Goal: Information Seeking & Learning: Get advice/opinions

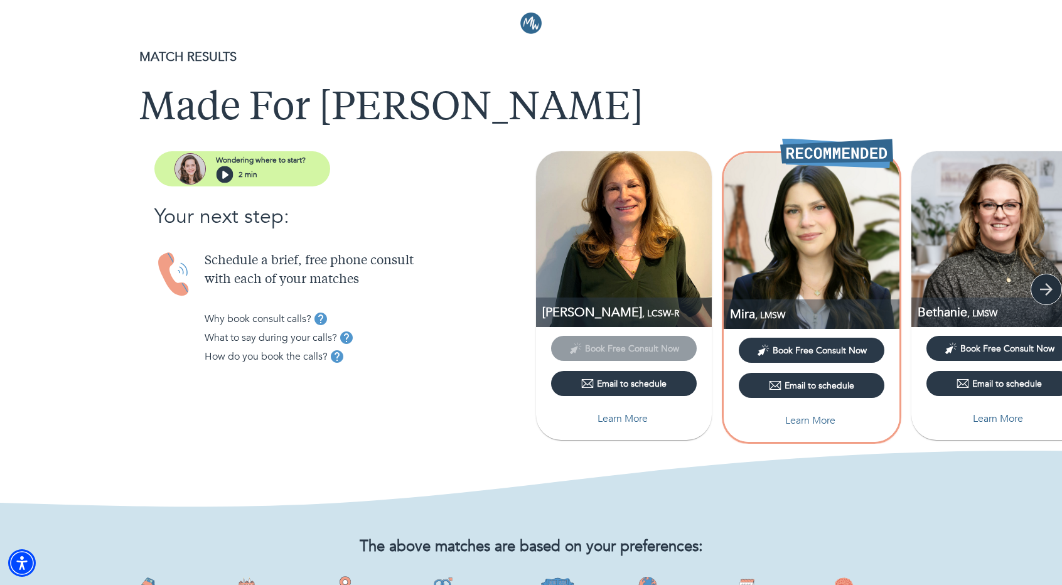
click at [1046, 291] on icon "button" at bounding box center [1046, 289] width 19 height 19
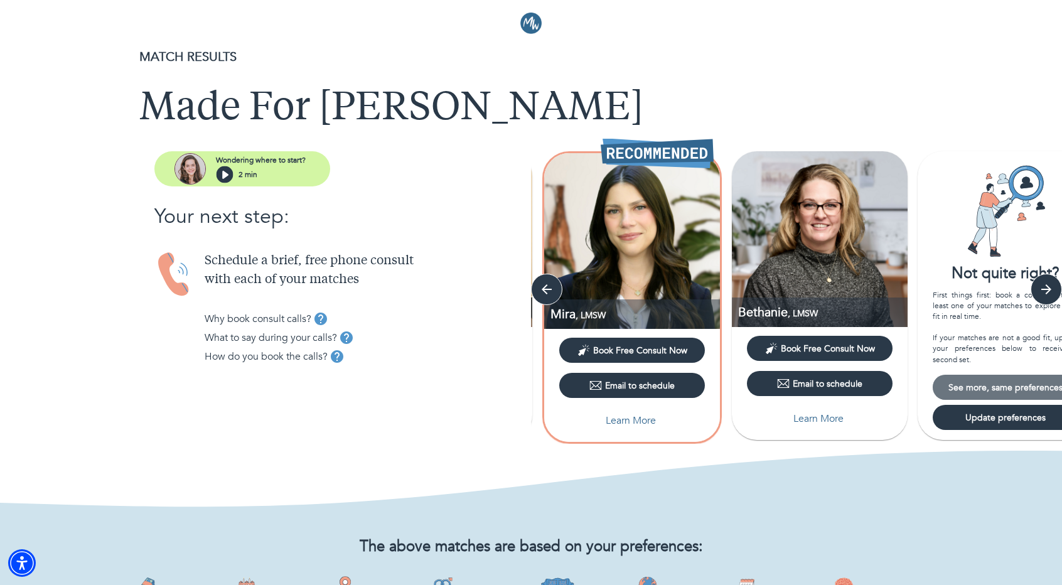
click at [970, 388] on span "See more, same preferences" at bounding box center [1006, 388] width 136 height 12
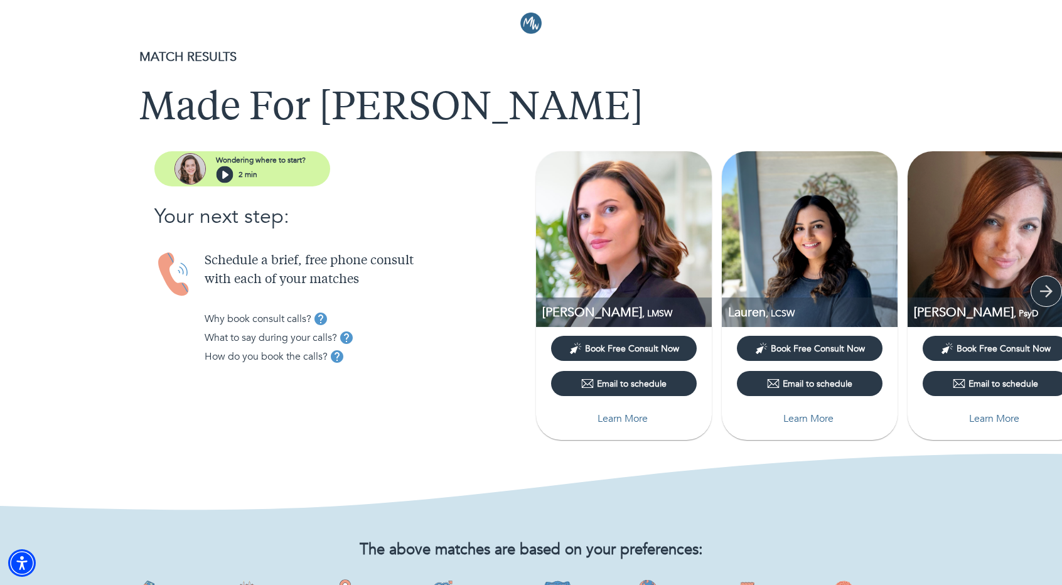
click at [1043, 292] on icon "button" at bounding box center [1046, 291] width 19 height 19
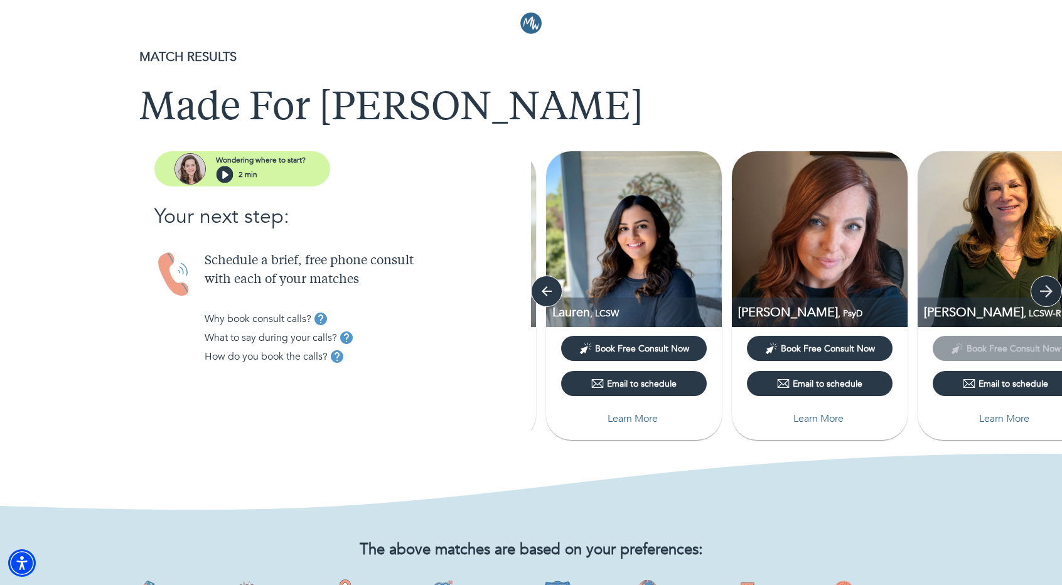
click at [1043, 292] on icon "button" at bounding box center [1046, 291] width 19 height 19
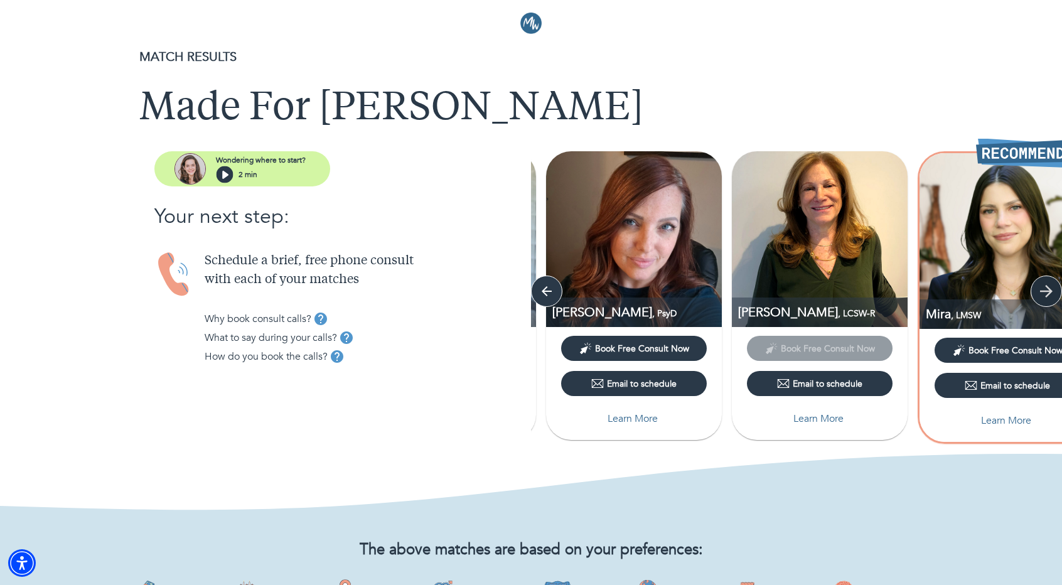
click at [1043, 292] on icon "button" at bounding box center [1046, 291] width 19 height 19
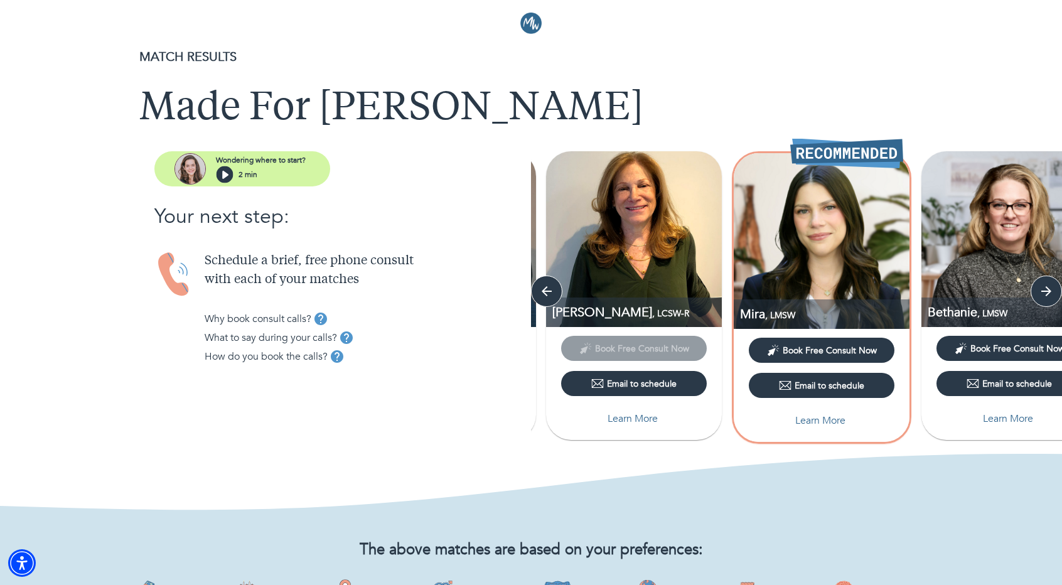
click at [832, 414] on p "Learn More" at bounding box center [820, 420] width 50 height 15
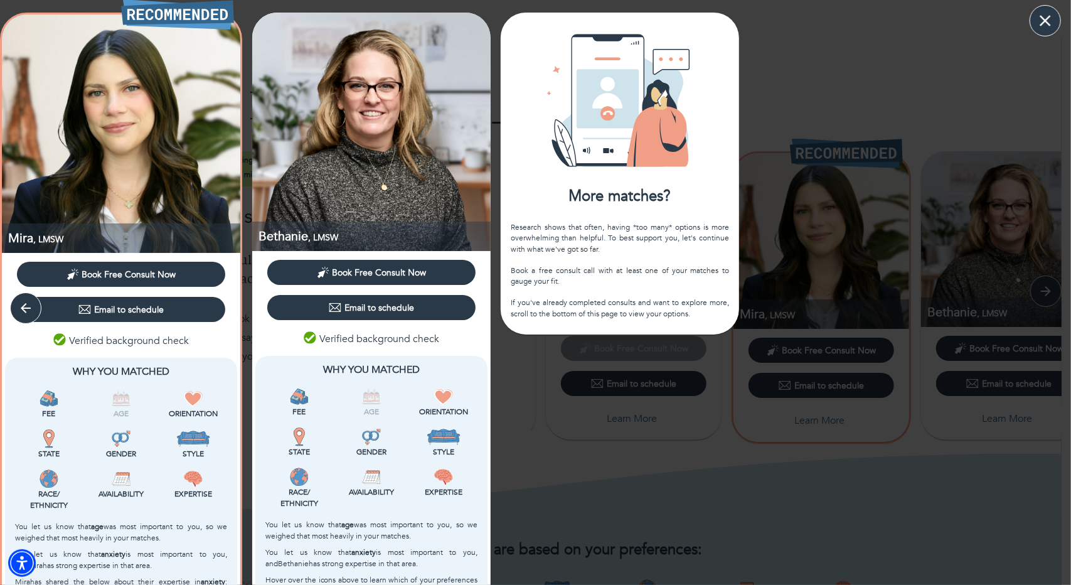
click at [1051, 23] on icon "button" at bounding box center [1045, 20] width 19 height 19
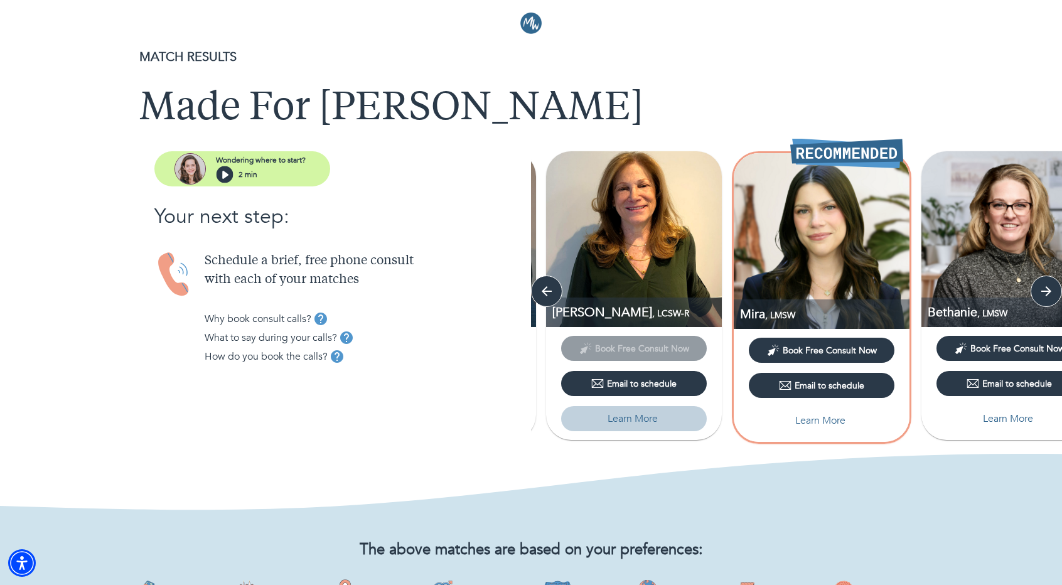
click at [626, 417] on p "Learn More" at bounding box center [633, 418] width 50 height 15
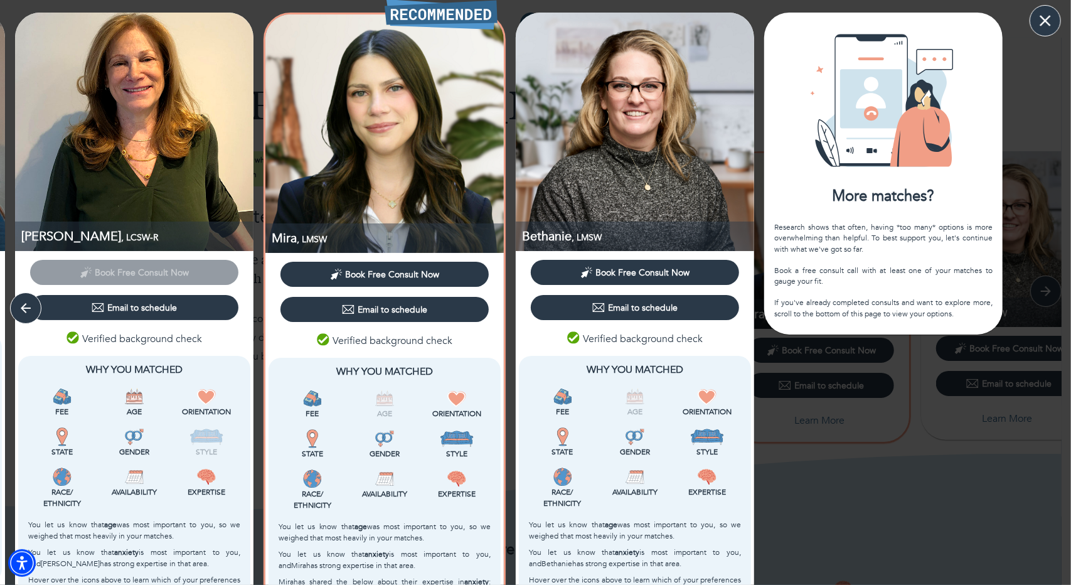
click at [1047, 18] on icon "button" at bounding box center [1045, 20] width 11 height 11
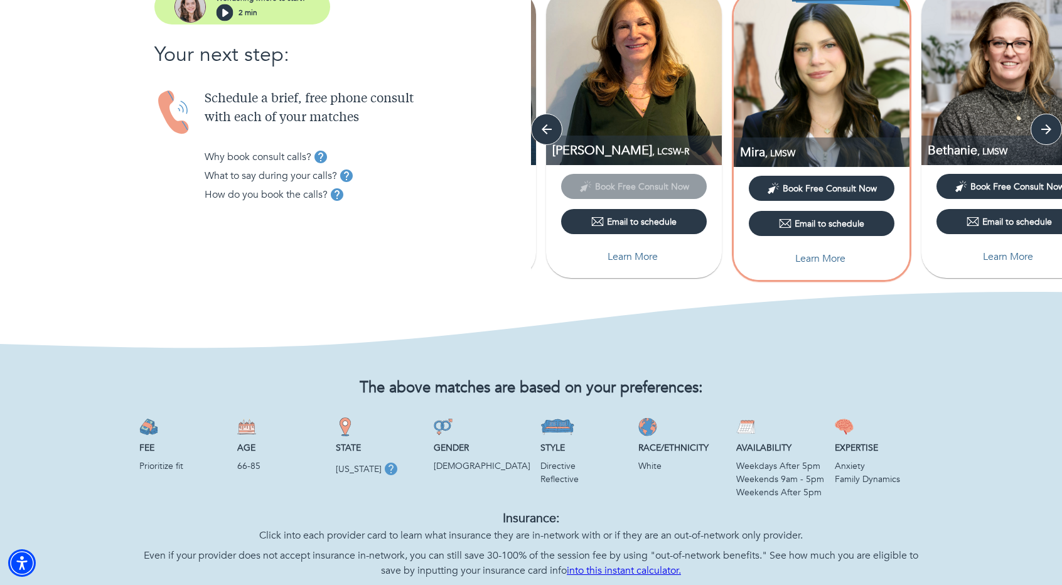
scroll to position [314, 0]
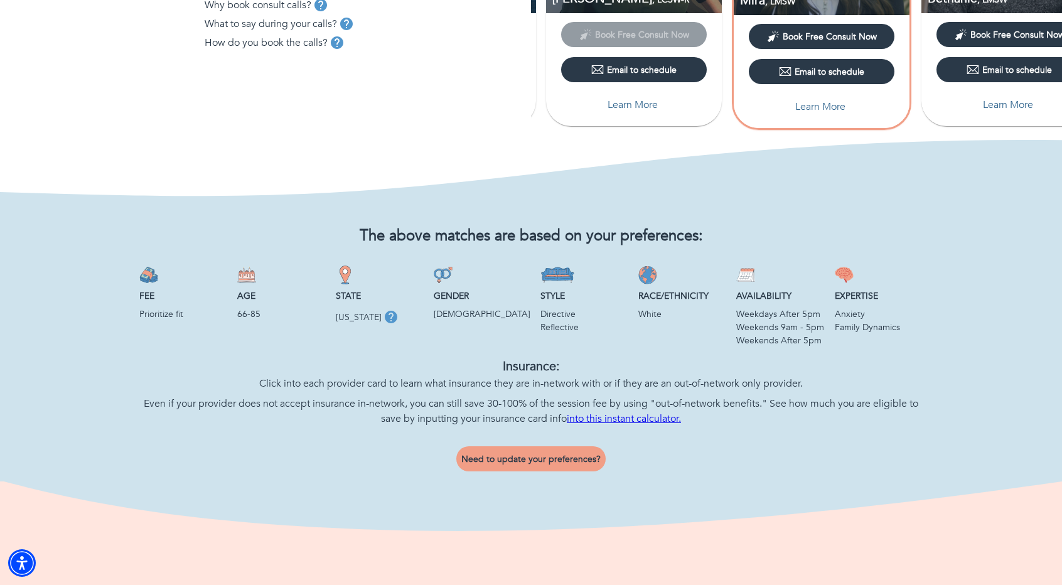
click at [522, 441] on div "The above matches are based on your preferences: Fee Prioritize fit Age 66-85 S…" at bounding box center [531, 341] width 904 height 279
click at [516, 459] on span "Need to update your preferences?" at bounding box center [530, 459] width 139 height 12
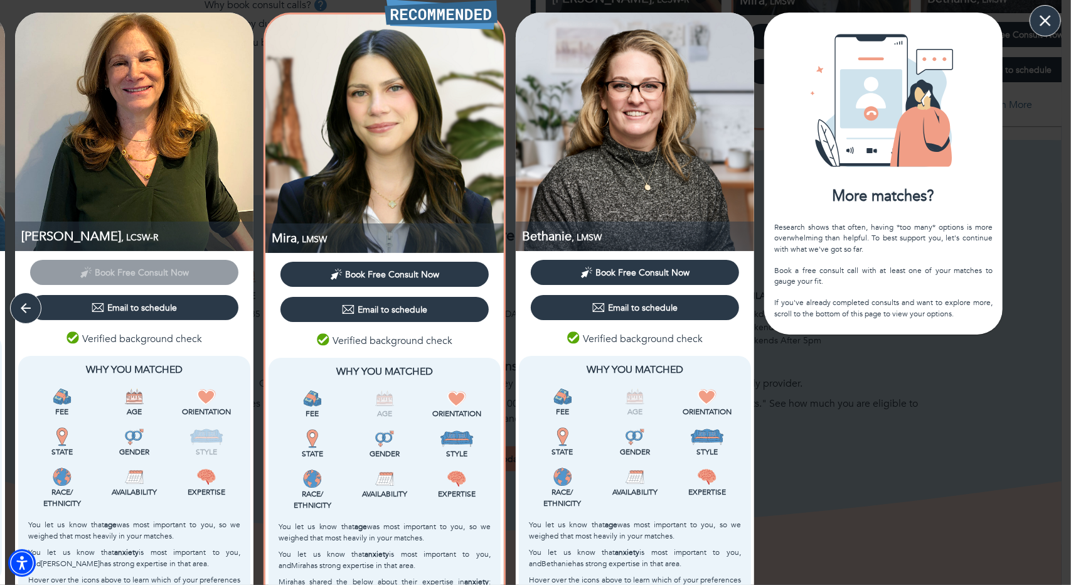
click at [1058, 21] on button "button" at bounding box center [1045, 20] width 31 height 31
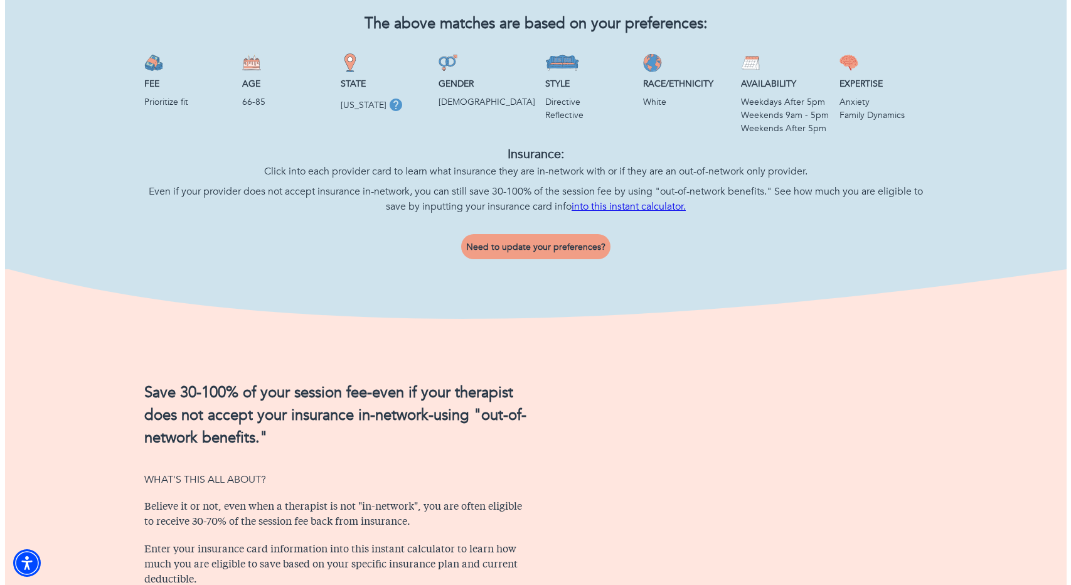
scroll to position [415, 0]
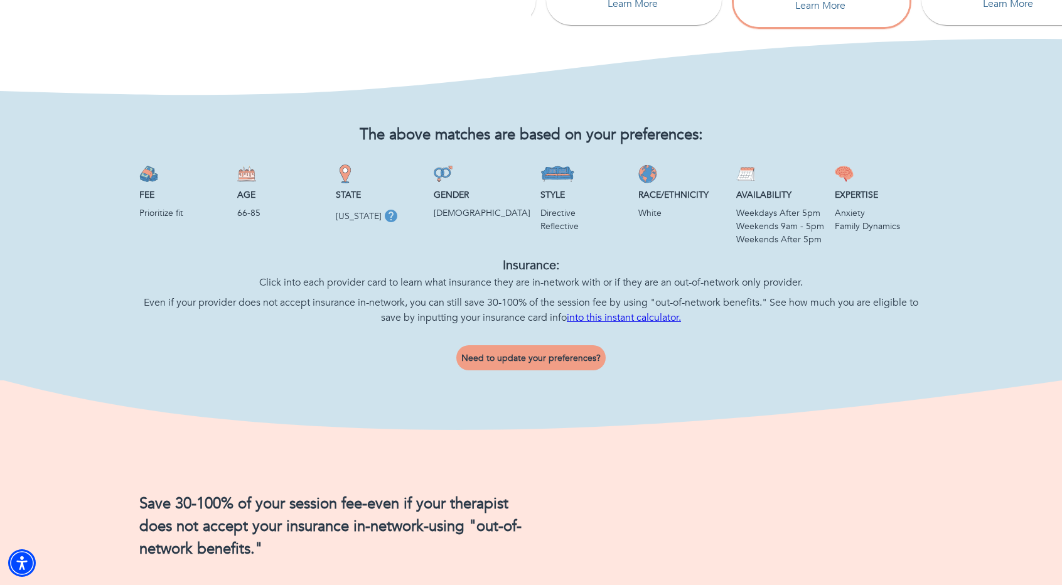
click at [495, 352] on span "Need to update your preferences?" at bounding box center [530, 358] width 139 height 12
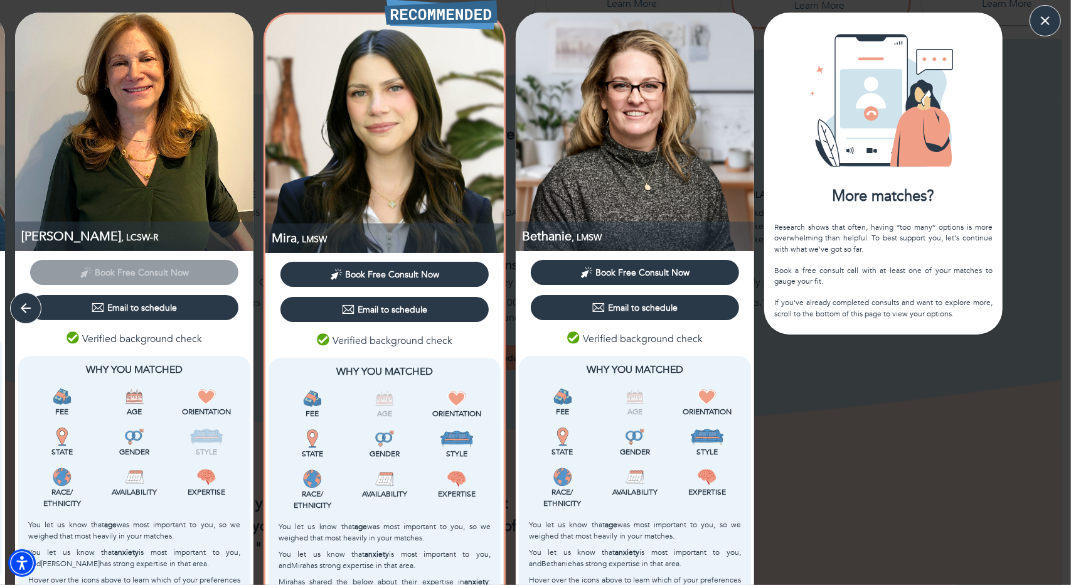
click at [916, 216] on div "More matches? Research shows that often, having *too many* options is more over…" at bounding box center [883, 174] width 238 height 322
click at [954, 54] on img at bounding box center [883, 100] width 151 height 151
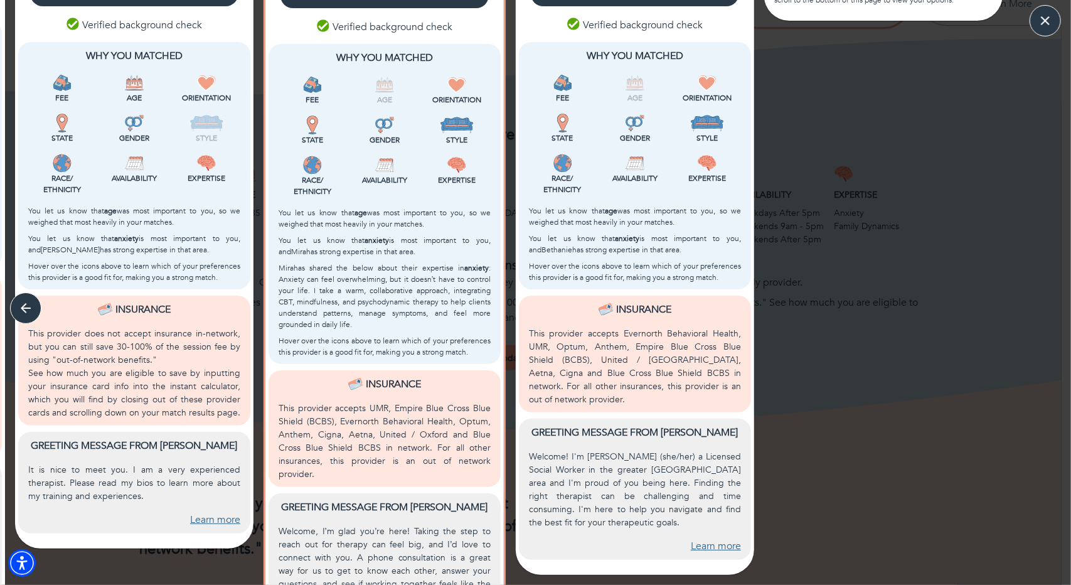
scroll to position [366, 0]
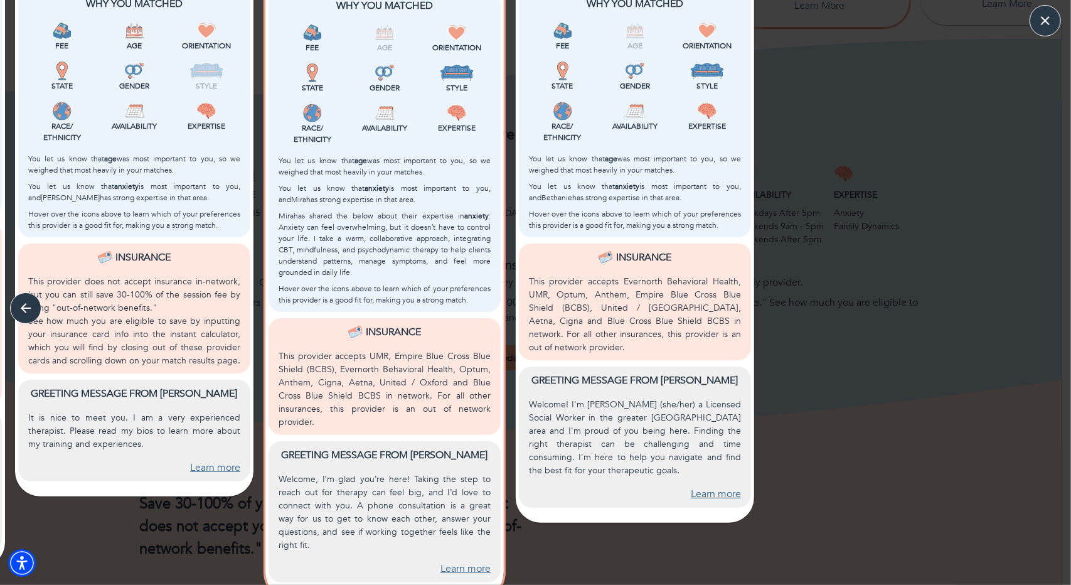
click at [712, 487] on link "Learn more" at bounding box center [716, 494] width 50 height 14
click at [897, 373] on div "More matches? Research shows that often, having *too many* options is more over…" at bounding box center [883, 123] width 249 height 953
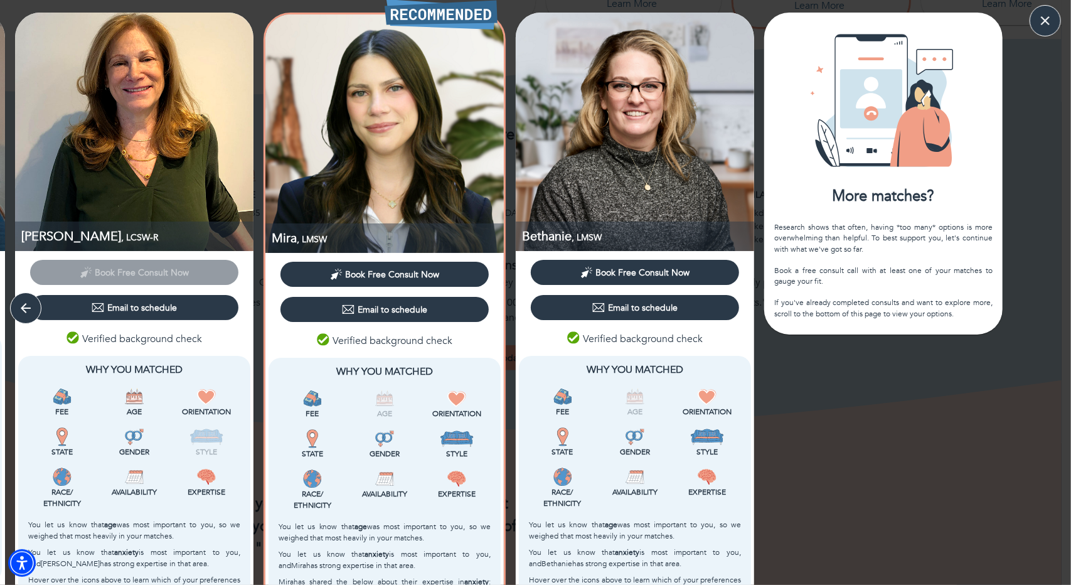
scroll to position [314, 0]
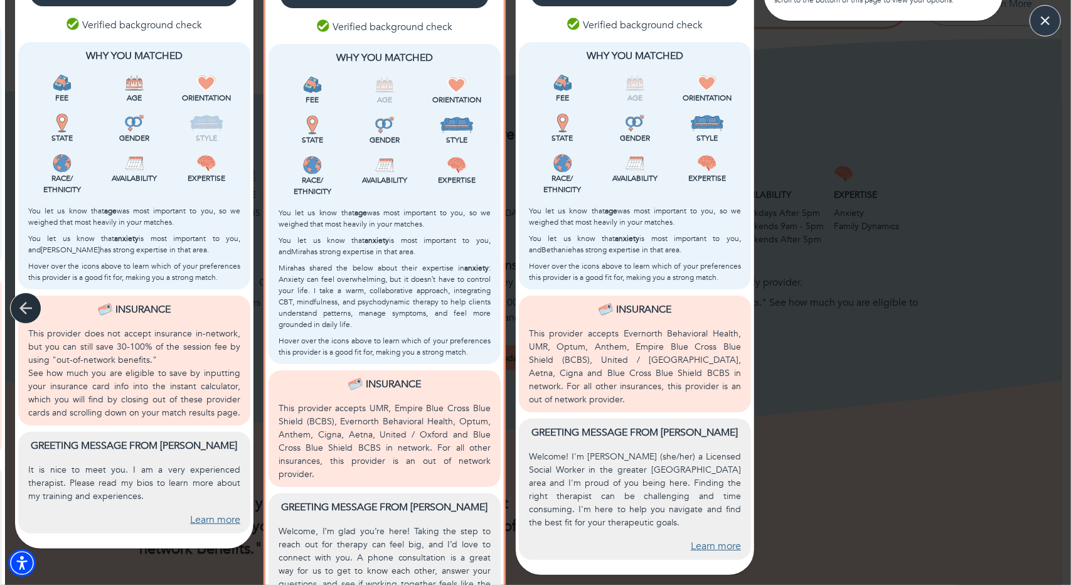
click at [33, 308] on icon "button" at bounding box center [25, 308] width 19 height 19
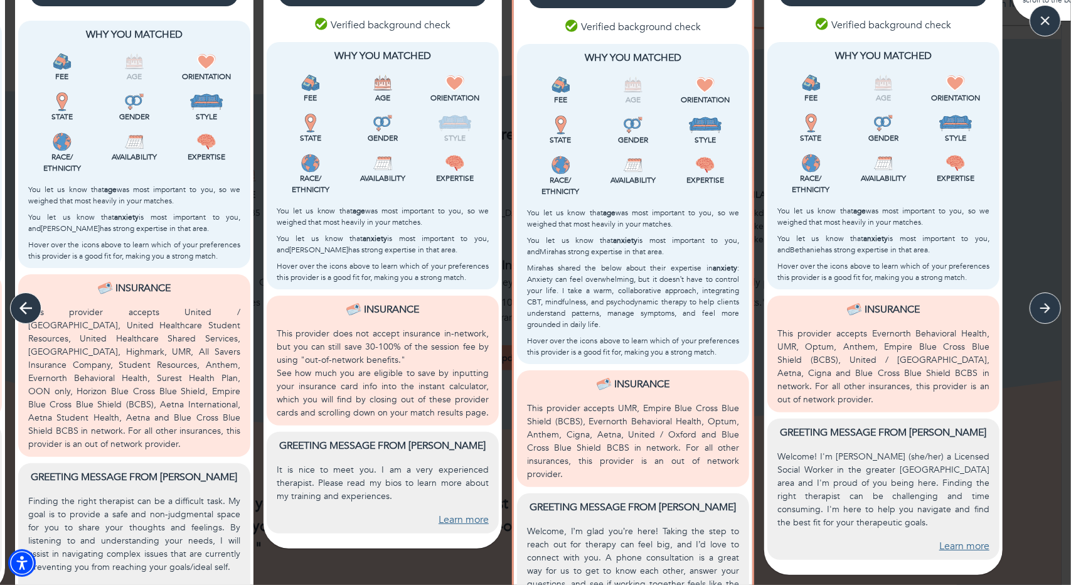
click at [33, 308] on icon "button" at bounding box center [25, 308] width 19 height 19
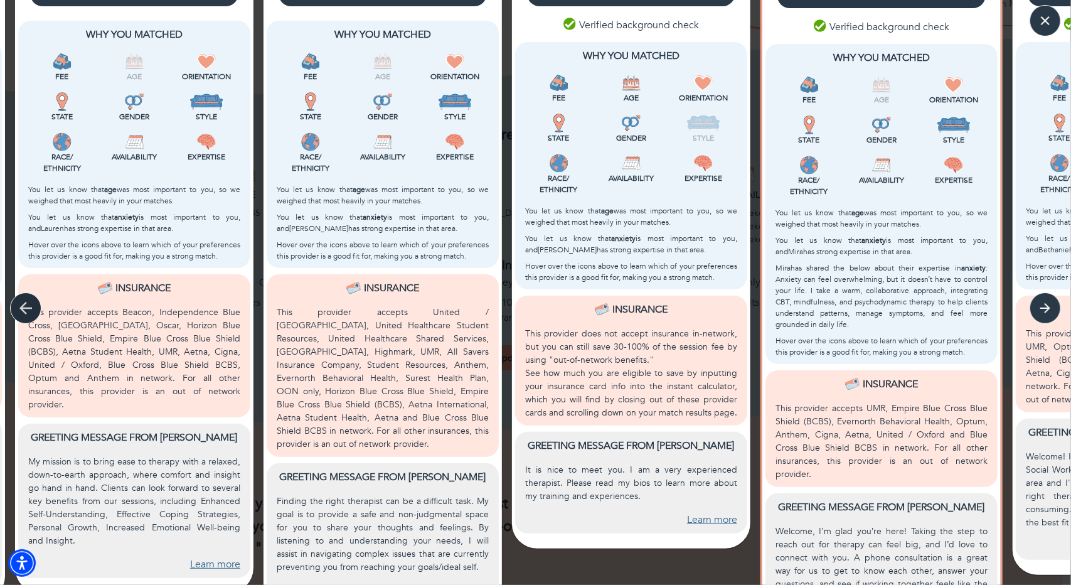
click at [33, 308] on icon "button" at bounding box center [25, 308] width 19 height 19
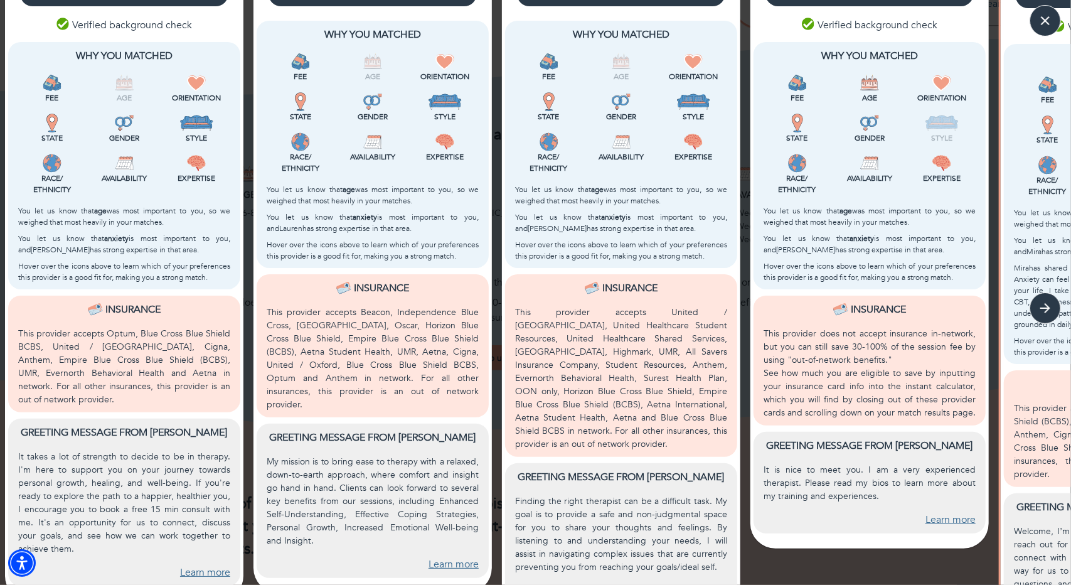
click at [33, 308] on div "Insurance" at bounding box center [124, 309] width 212 height 15
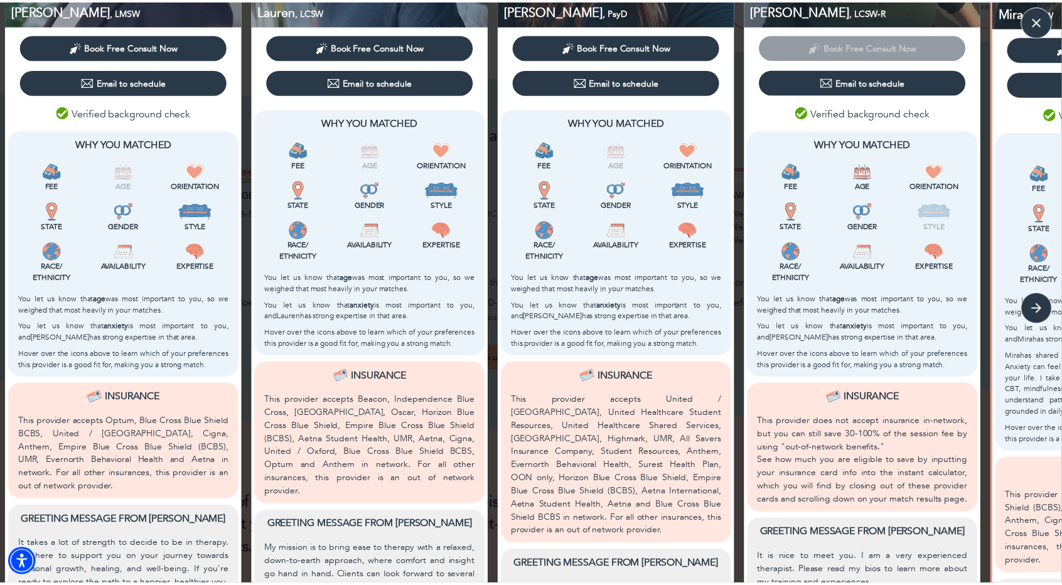
scroll to position [0, 0]
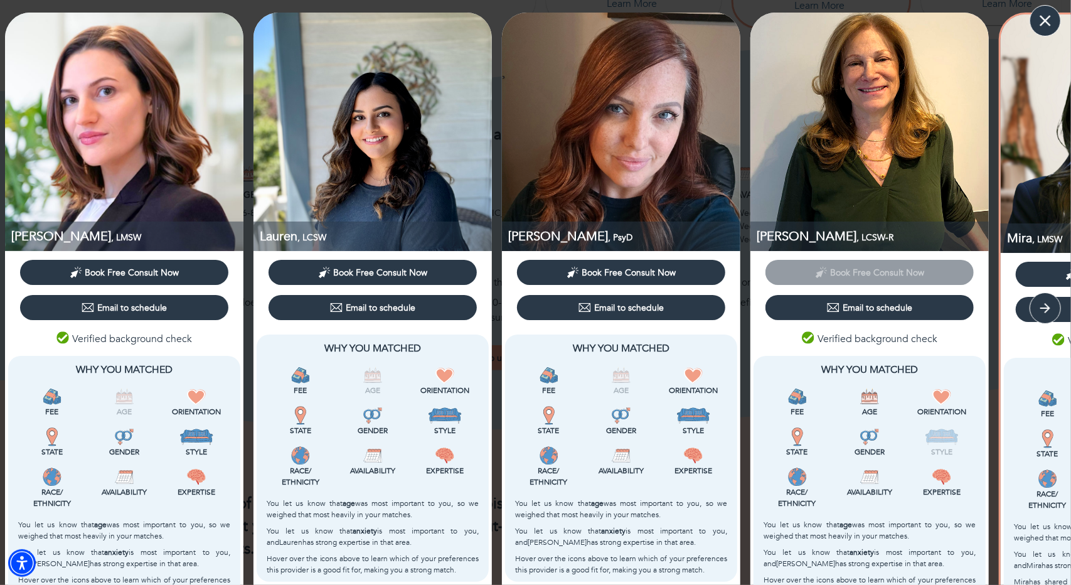
click at [1046, 12] on icon "button" at bounding box center [1045, 20] width 19 height 19
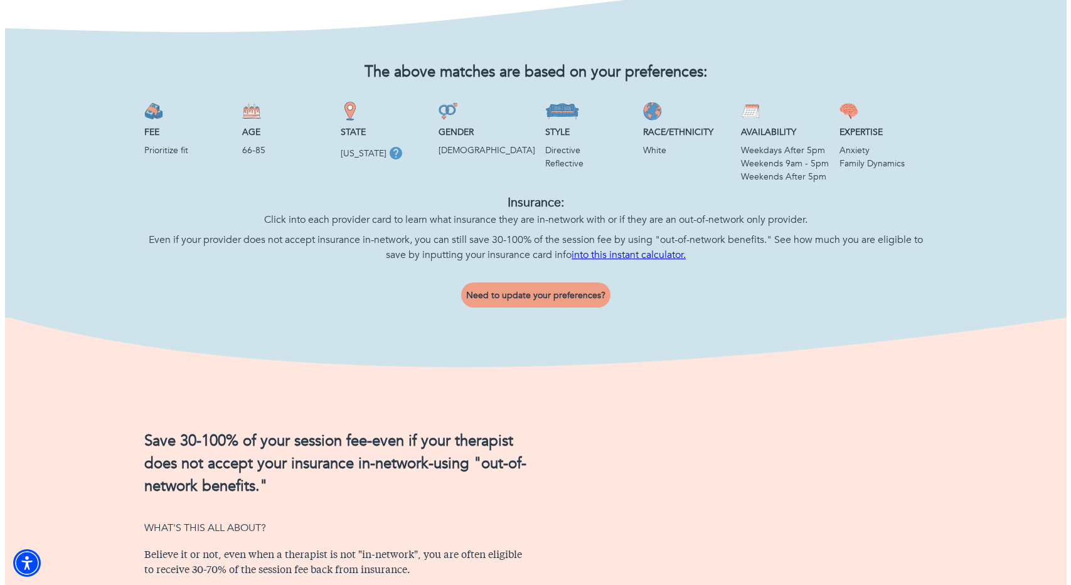
scroll to position [352, 0]
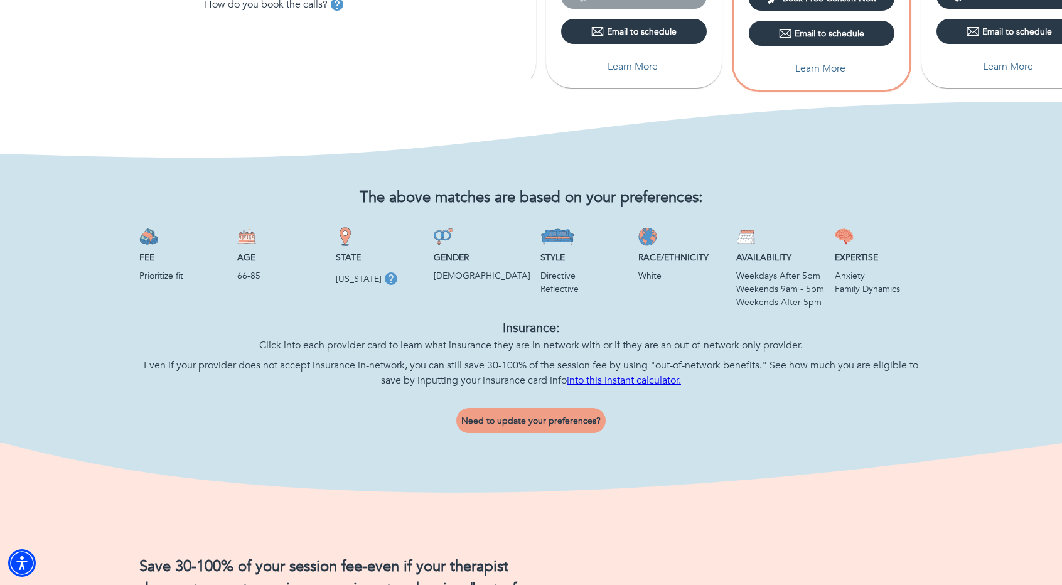
click at [498, 420] on span "Need to update your preferences?" at bounding box center [530, 421] width 139 height 12
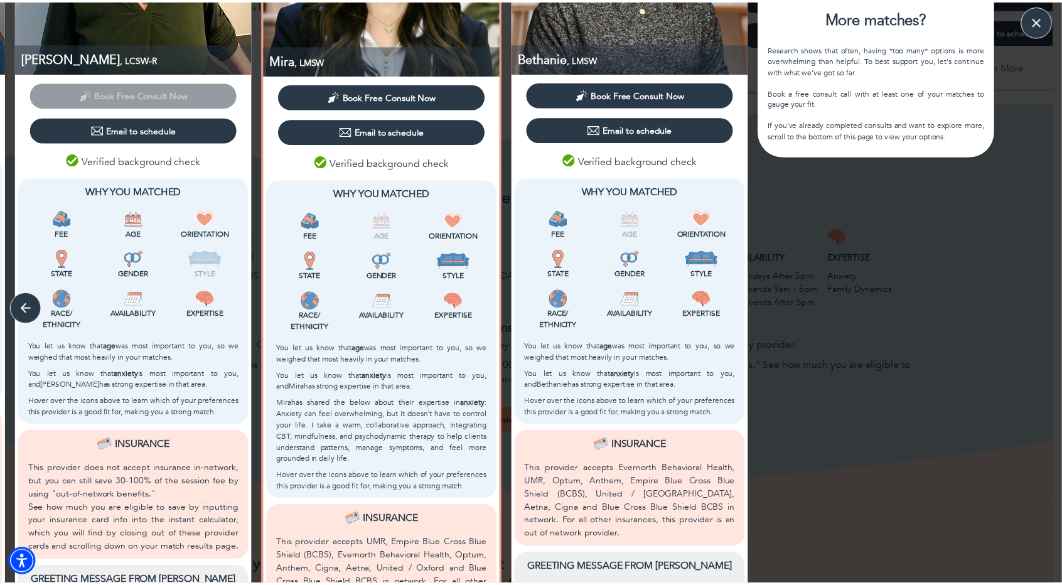
scroll to position [0, 0]
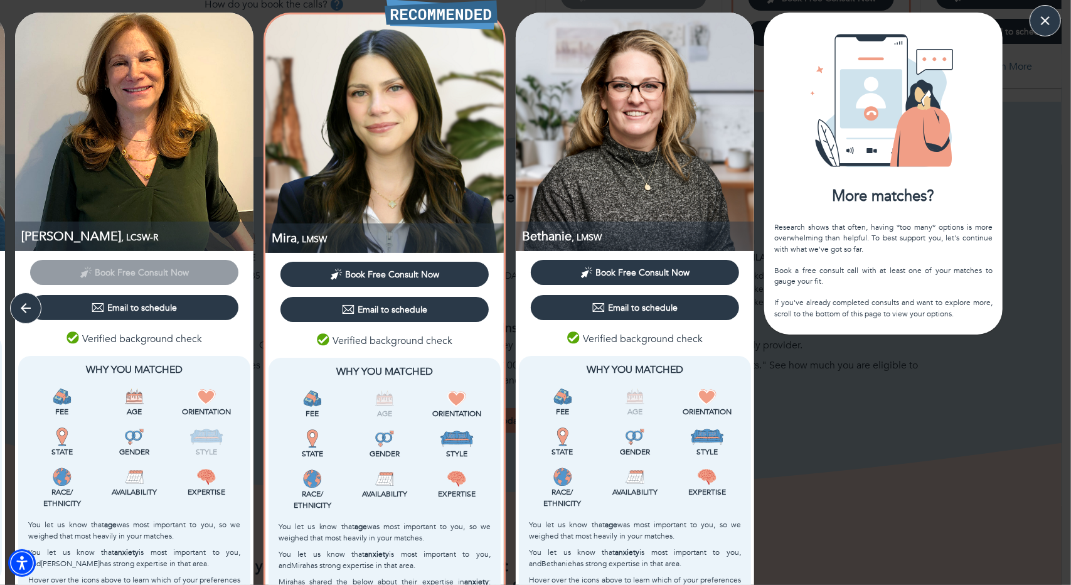
click at [877, 222] on div "Research shows that often, having *too many* options is more overwhelming than …" at bounding box center [883, 270] width 218 height 97
click at [1043, 25] on icon "button" at bounding box center [1045, 20] width 19 height 19
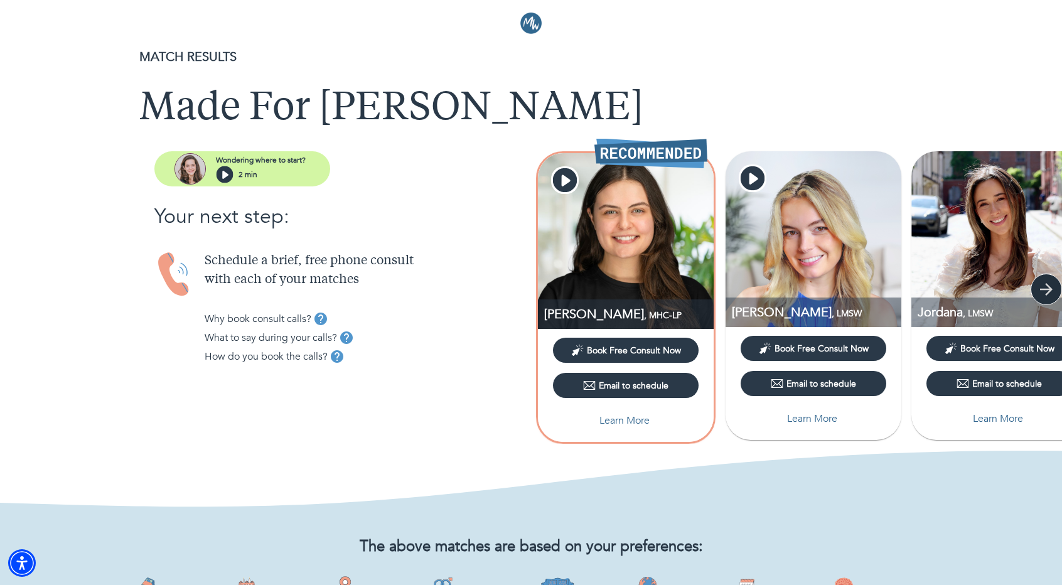
click at [1039, 293] on icon "button" at bounding box center [1046, 289] width 19 height 19
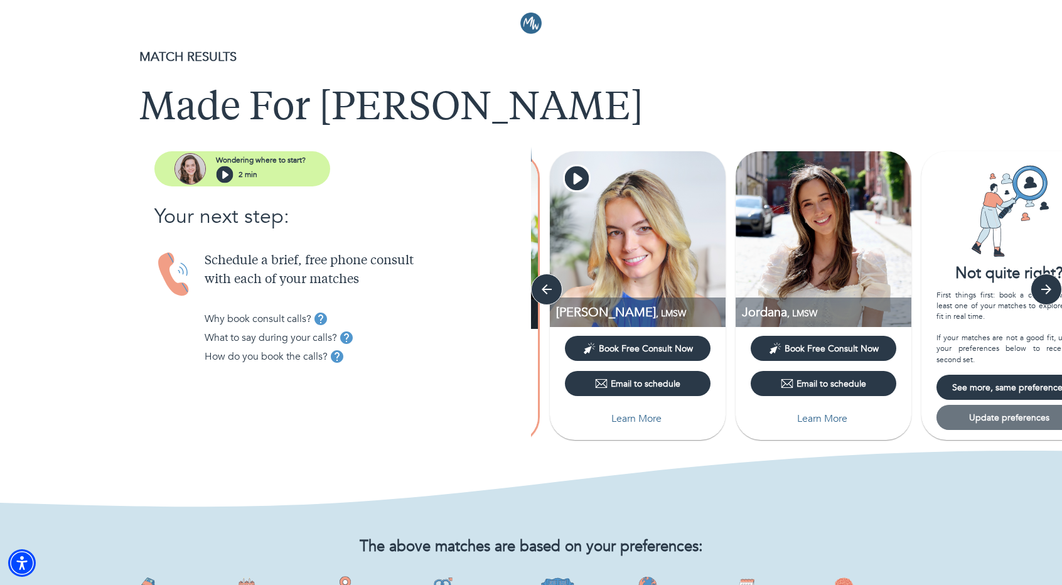
click at [987, 420] on span "Update preferences" at bounding box center [1009, 418] width 136 height 12
select select "3"
select select "2"
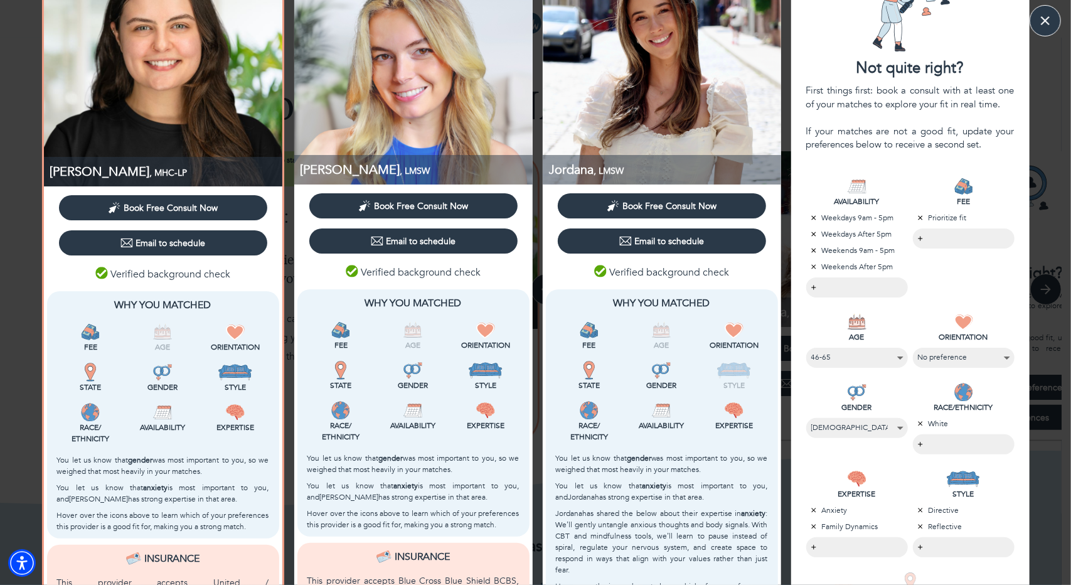
scroll to position [63, 0]
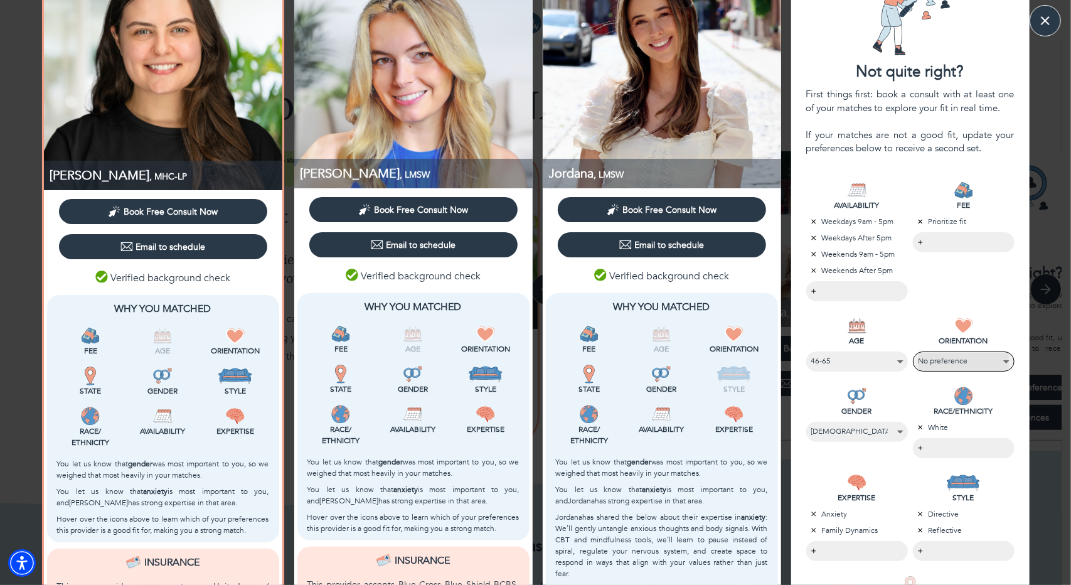
click at [999, 356] on select "LGBTQIA+ No preference" at bounding box center [964, 361] width 90 height 17
click at [919, 353] on select "LGBTQIA+ No preference" at bounding box center [964, 361] width 90 height 17
click at [985, 283] on div "FEE Prioritize fit ​" at bounding box center [964, 236] width 107 height 136
click at [960, 243] on body "MATCH RESULTS Made For Christine Wondering where to start? 2 min Your next step…" at bounding box center [535, 292] width 1071 height 585
click at [930, 181] on div at bounding box center [535, 292] width 1071 height 585
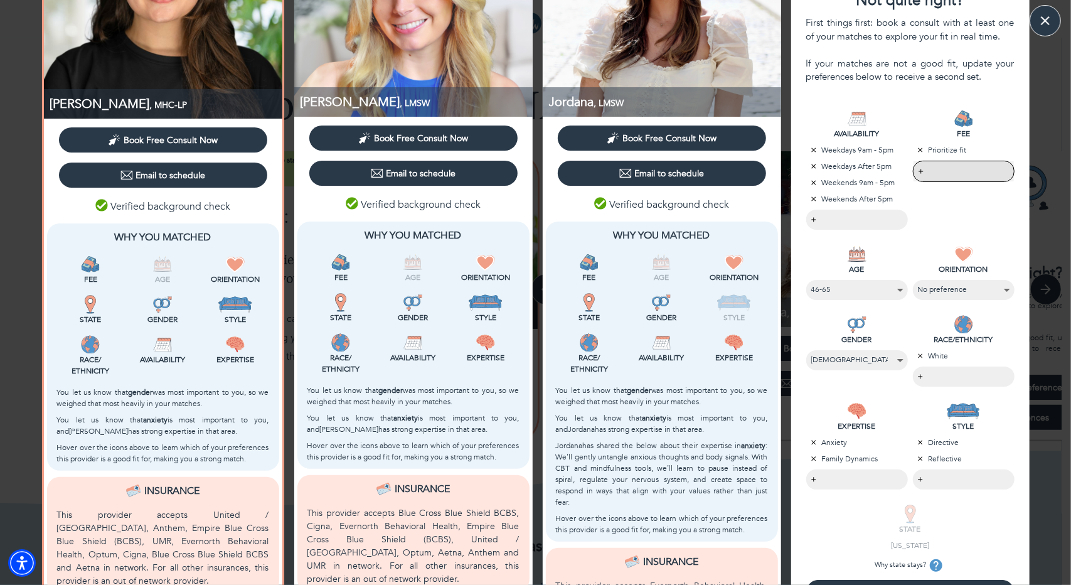
scroll to position [314, 0]
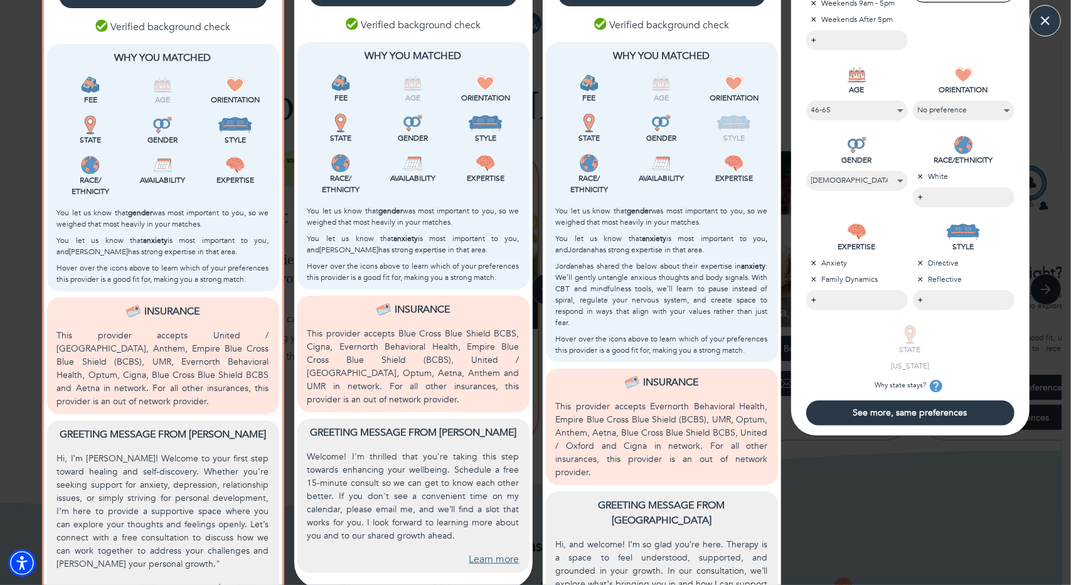
click at [836, 411] on span "See more, same preferences" at bounding box center [910, 413] width 198 height 12
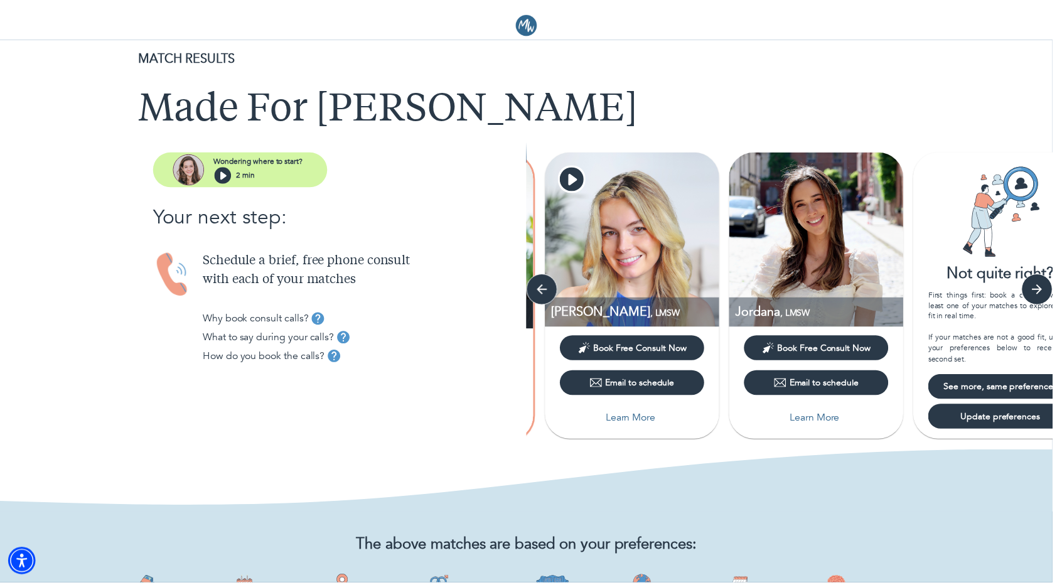
scroll to position [0, 0]
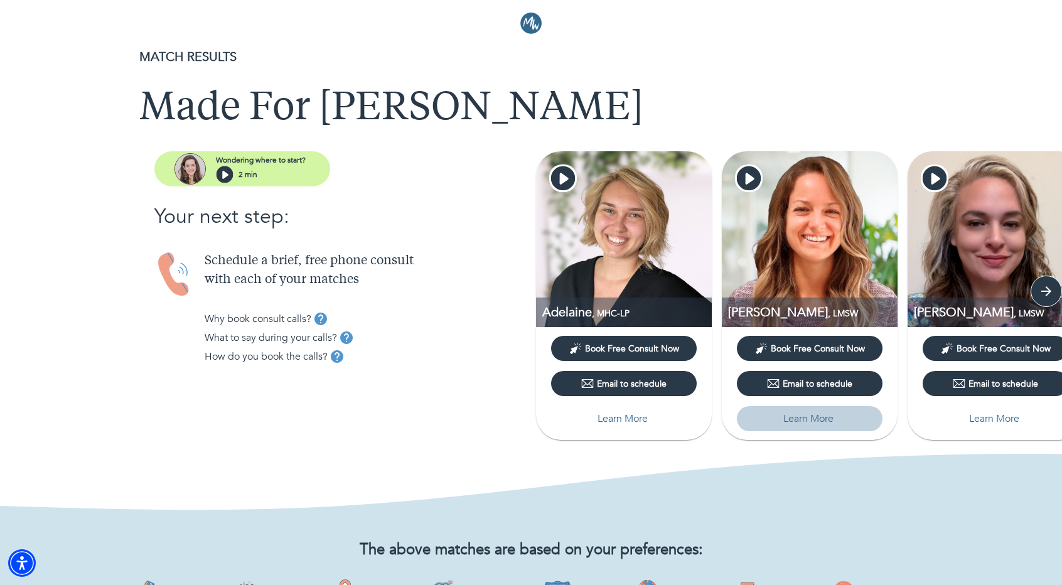
click at [795, 417] on p "Learn More" at bounding box center [808, 418] width 50 height 15
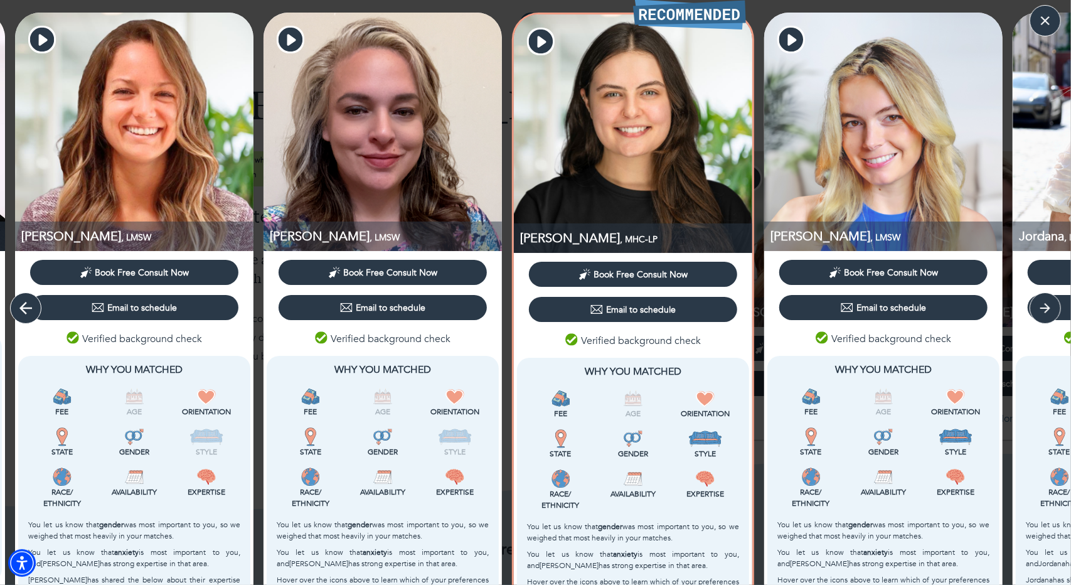
click at [29, 308] on icon "button" at bounding box center [25, 308] width 13 height 13
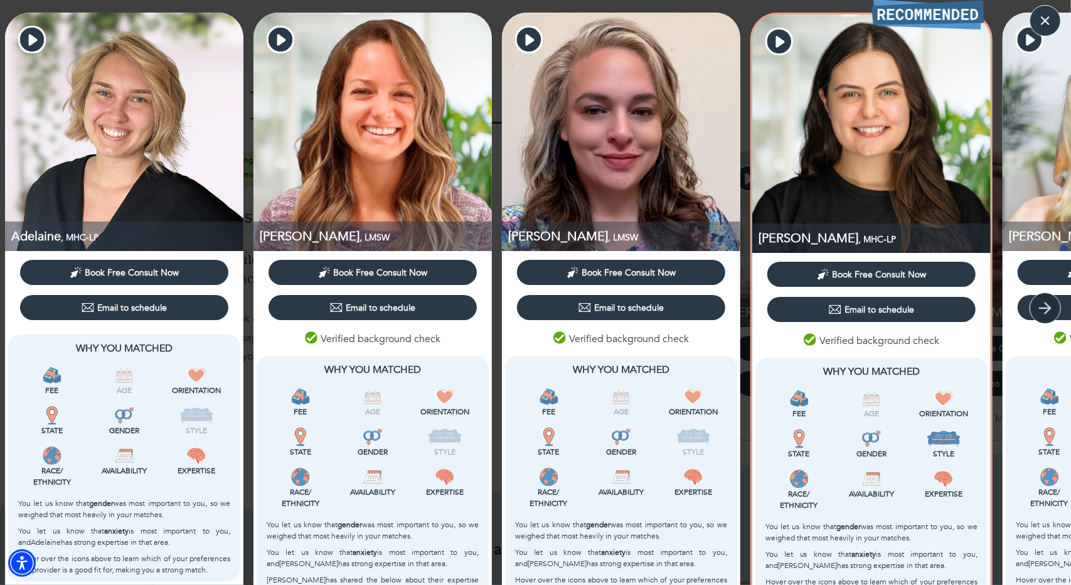
click at [1043, 302] on icon "button" at bounding box center [1045, 308] width 19 height 19
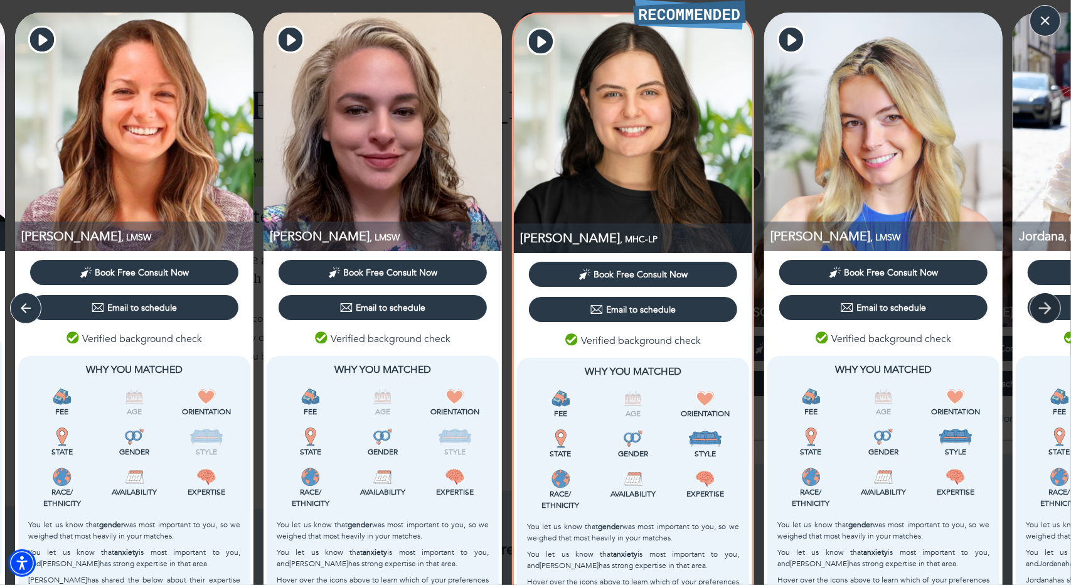
click at [1043, 302] on icon "button" at bounding box center [1045, 308] width 19 height 19
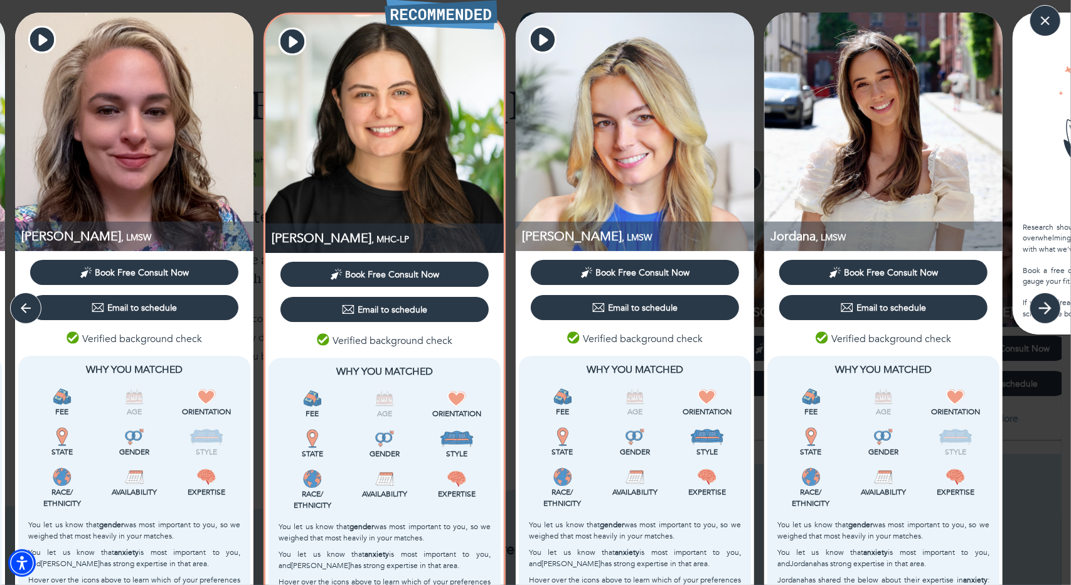
click at [1043, 302] on icon "button" at bounding box center [1045, 308] width 19 height 19
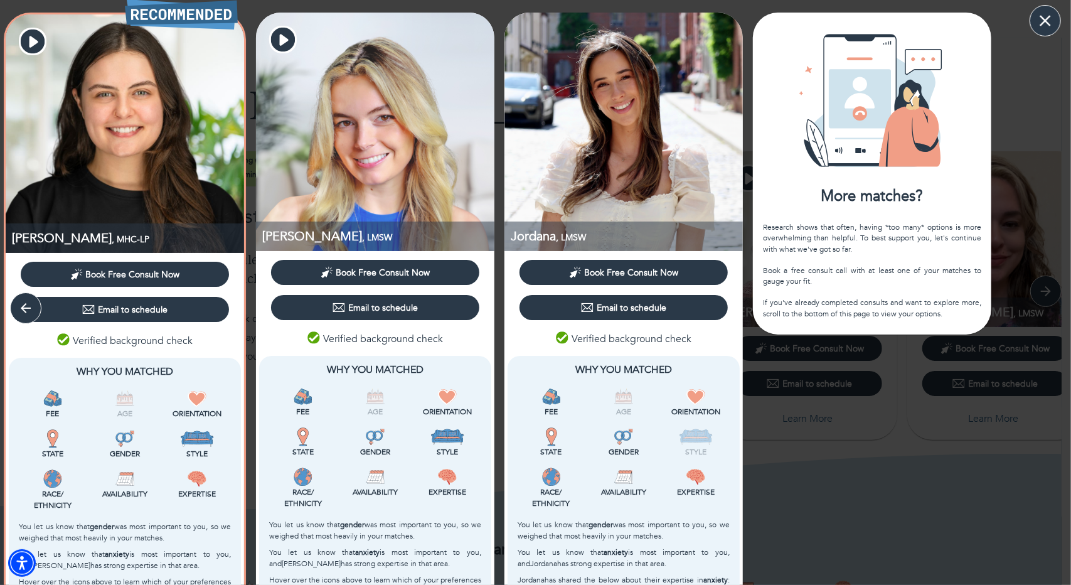
click at [1039, 17] on icon "button" at bounding box center [1045, 20] width 19 height 19
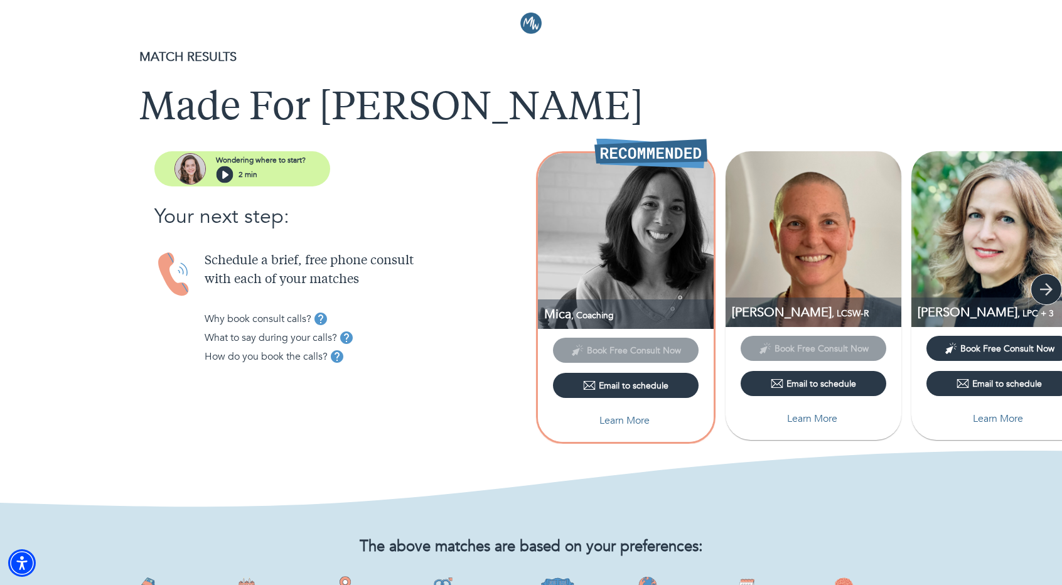
click at [1044, 288] on icon "button" at bounding box center [1046, 289] width 13 height 13
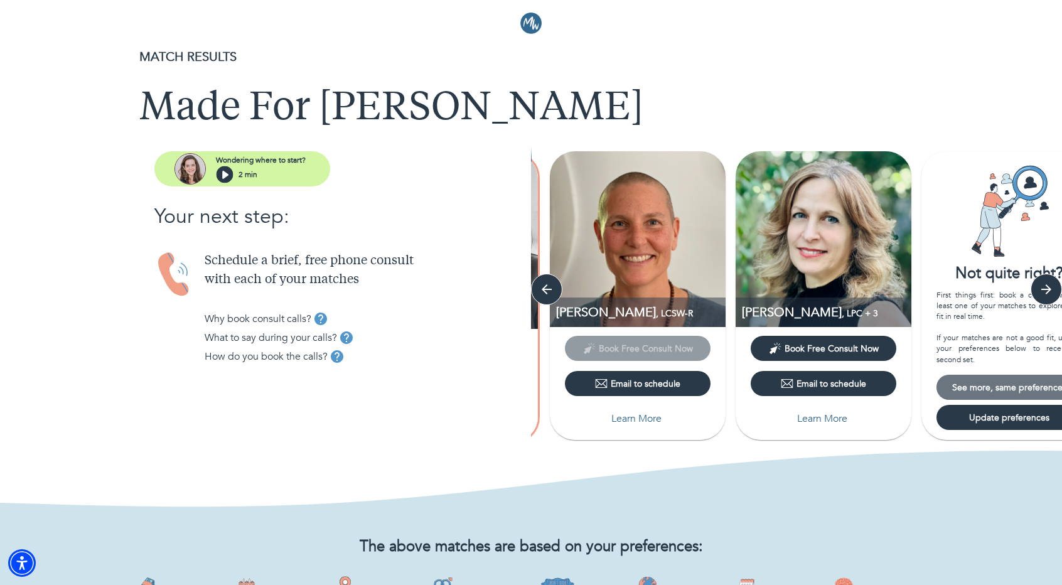
click at [985, 385] on span "See more, same preferences" at bounding box center [1009, 388] width 136 height 12
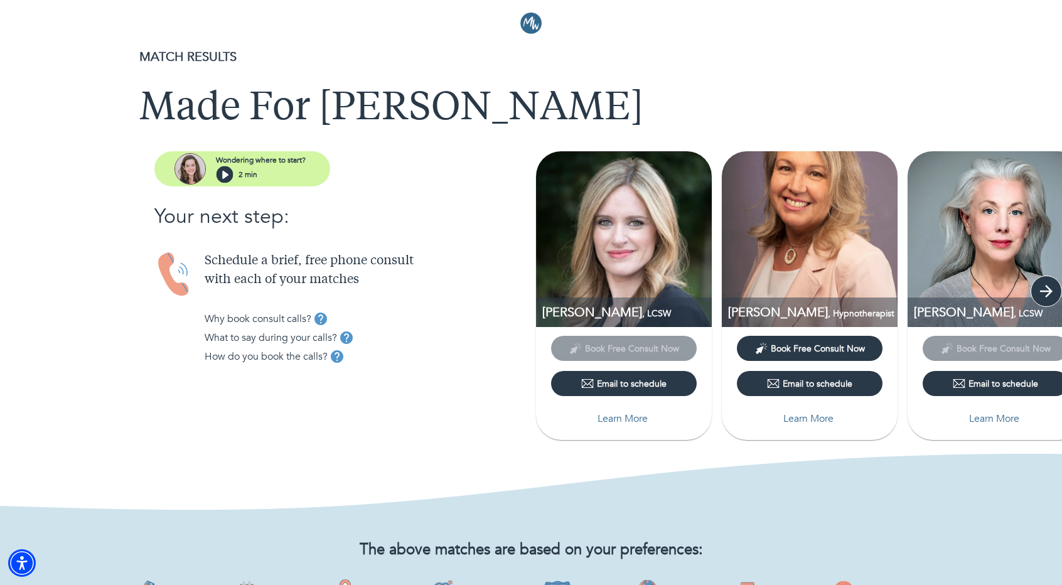
click at [1041, 282] on icon "button" at bounding box center [1046, 291] width 19 height 19
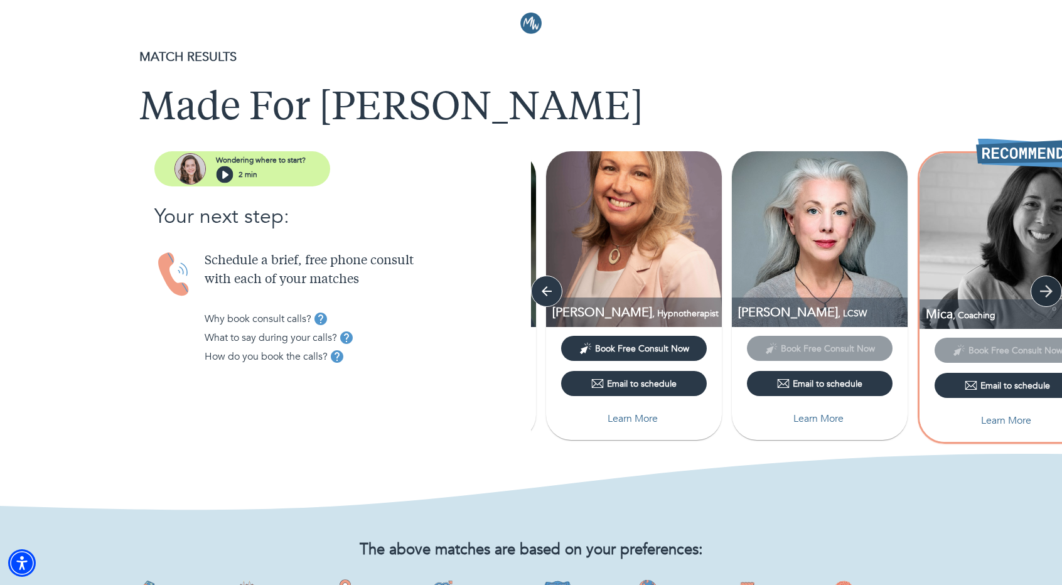
click at [1047, 289] on icon "button" at bounding box center [1046, 291] width 19 height 19
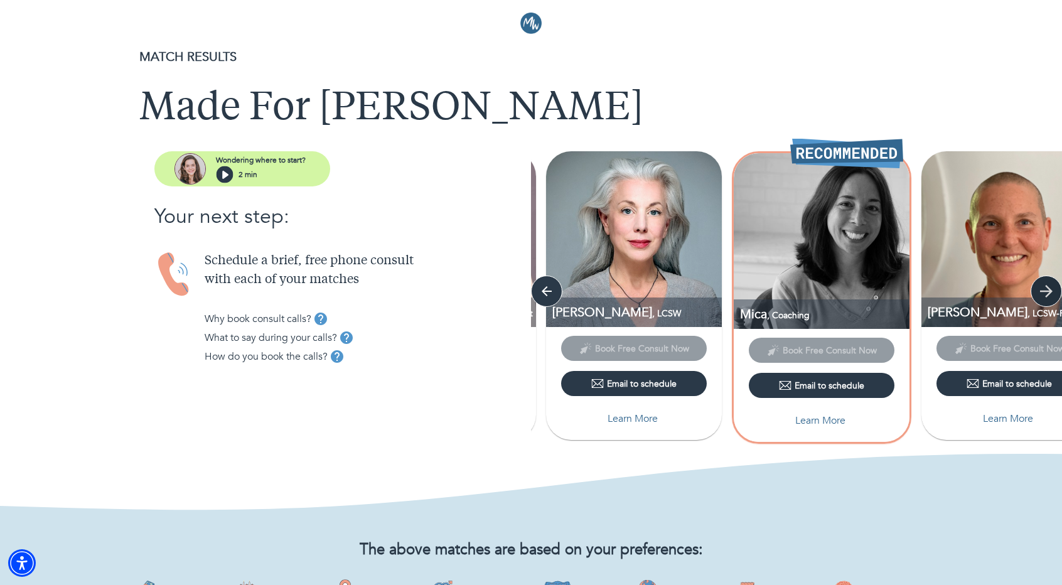
click at [1047, 289] on icon "button" at bounding box center [1046, 291] width 19 height 19
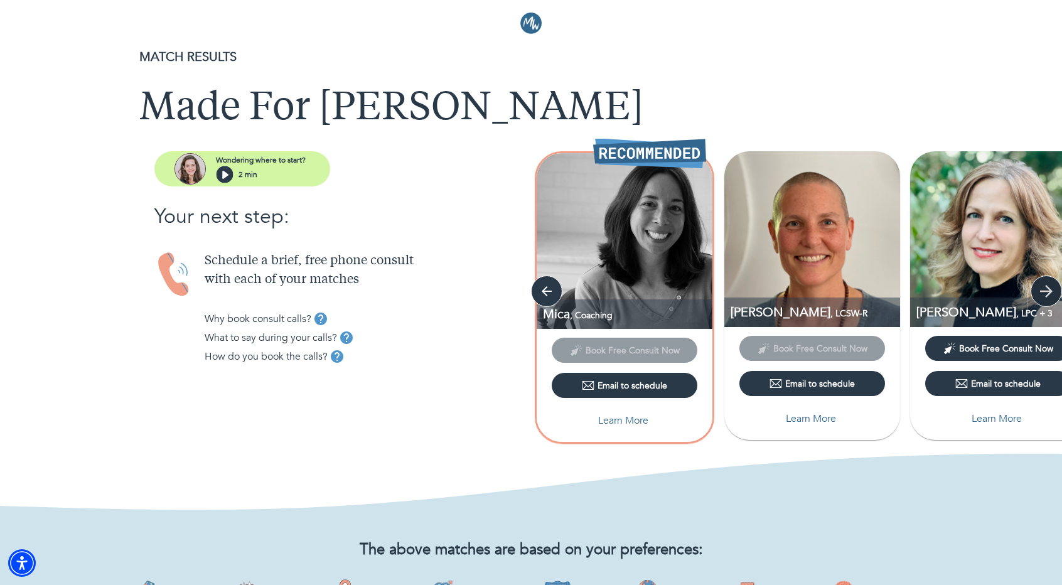
click at [1047, 289] on icon "button" at bounding box center [1046, 291] width 19 height 19
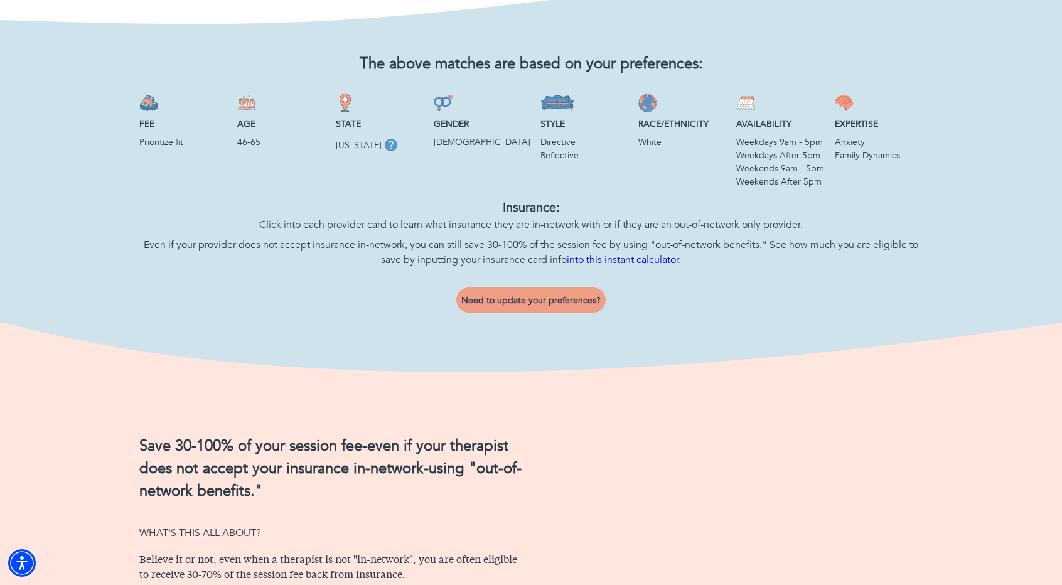
scroll to position [690, 0]
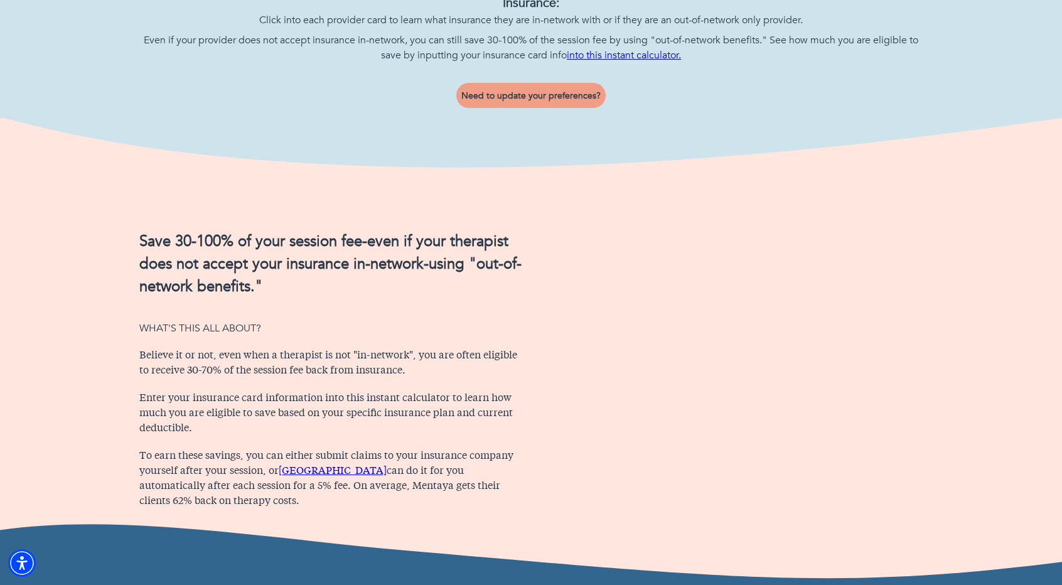
click at [552, 97] on span "Need to update your preferences?" at bounding box center [530, 96] width 139 height 12
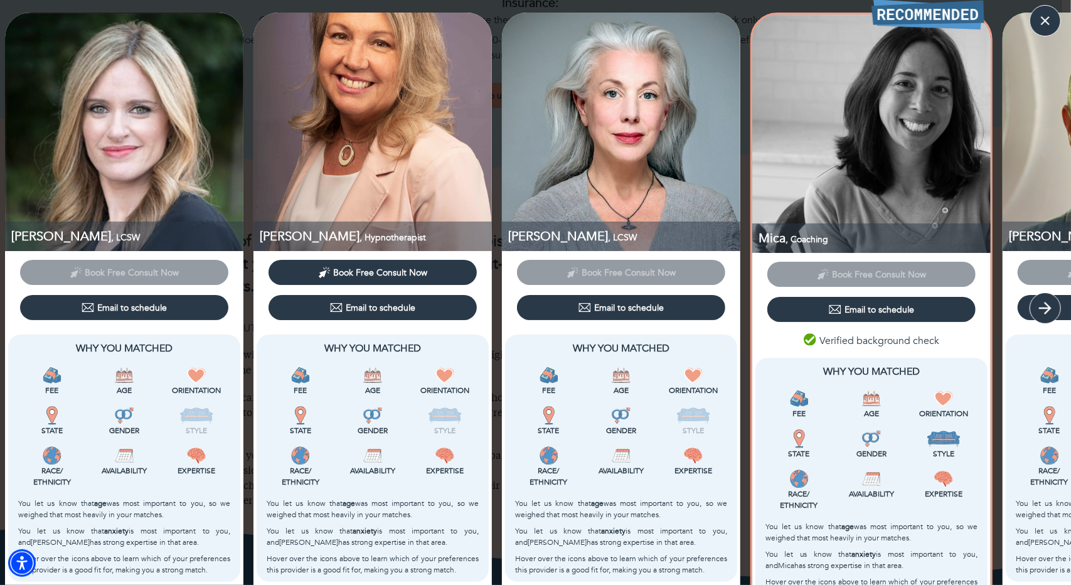
click at [1044, 313] on icon "button" at bounding box center [1045, 308] width 19 height 19
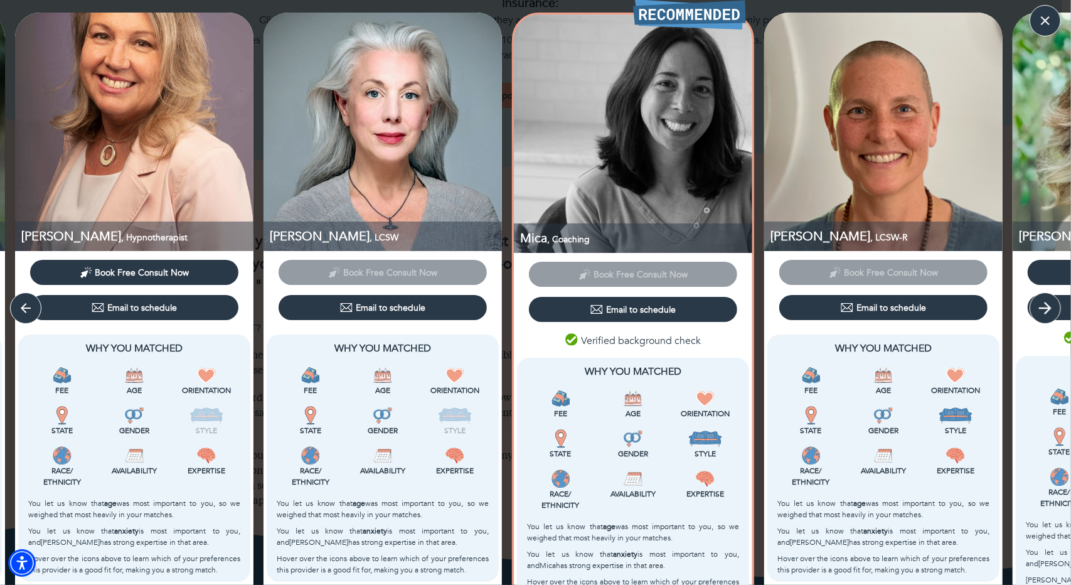
click at [1044, 313] on icon "button" at bounding box center [1045, 308] width 19 height 19
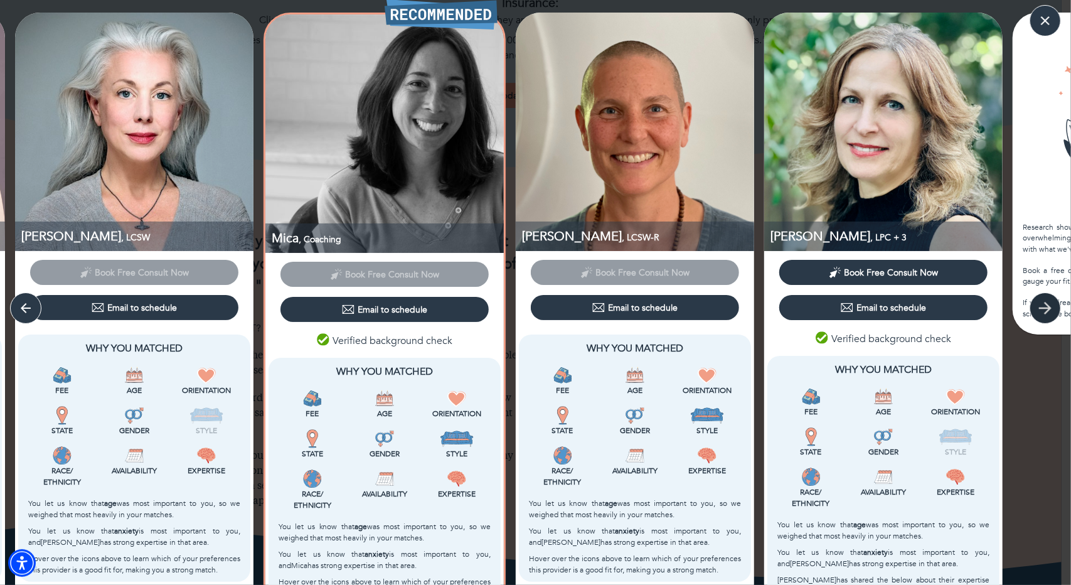
click at [1044, 313] on icon "button" at bounding box center [1045, 308] width 19 height 19
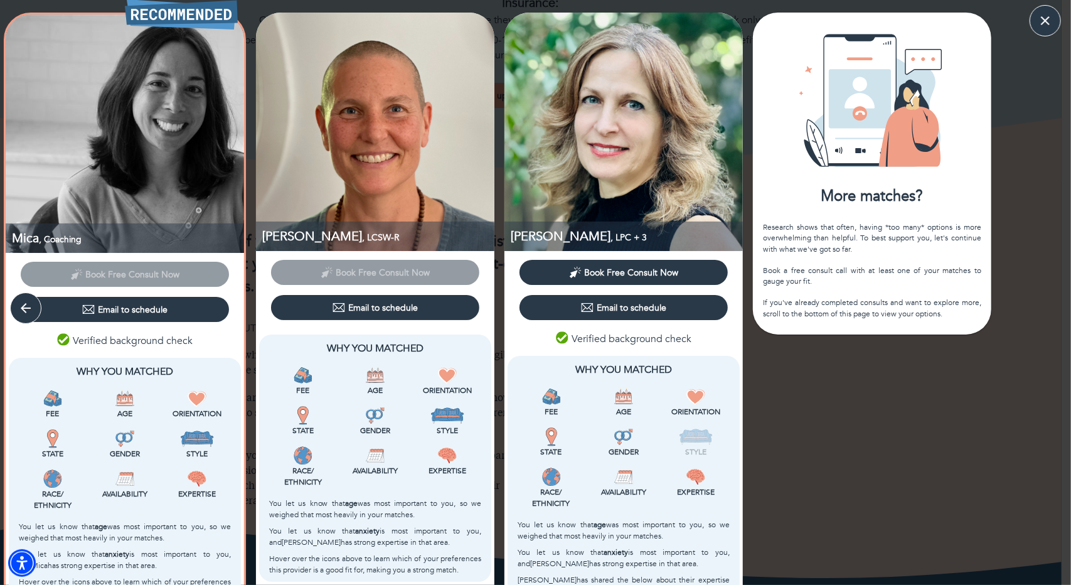
click at [921, 319] on div "Research shows that often, having *too many* options is more overwhelming than …" at bounding box center [872, 270] width 218 height 97
click at [1047, 19] on icon "button" at bounding box center [1045, 20] width 11 height 11
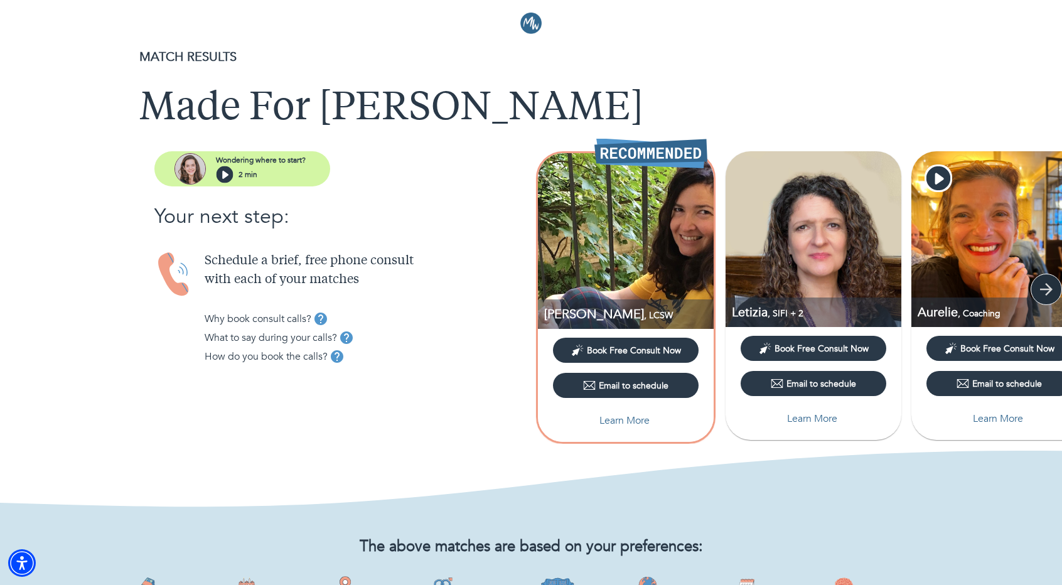
click at [1046, 289] on icon "button" at bounding box center [1046, 289] width 13 height 13
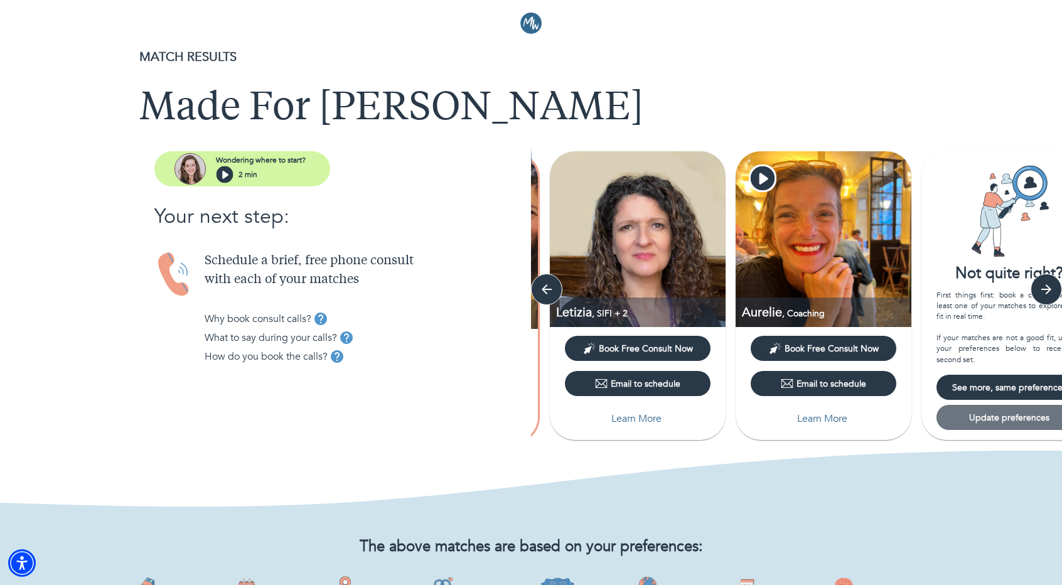
click at [985, 419] on span "Update preferences" at bounding box center [1009, 418] width 136 height 12
select select "3"
select select "2"
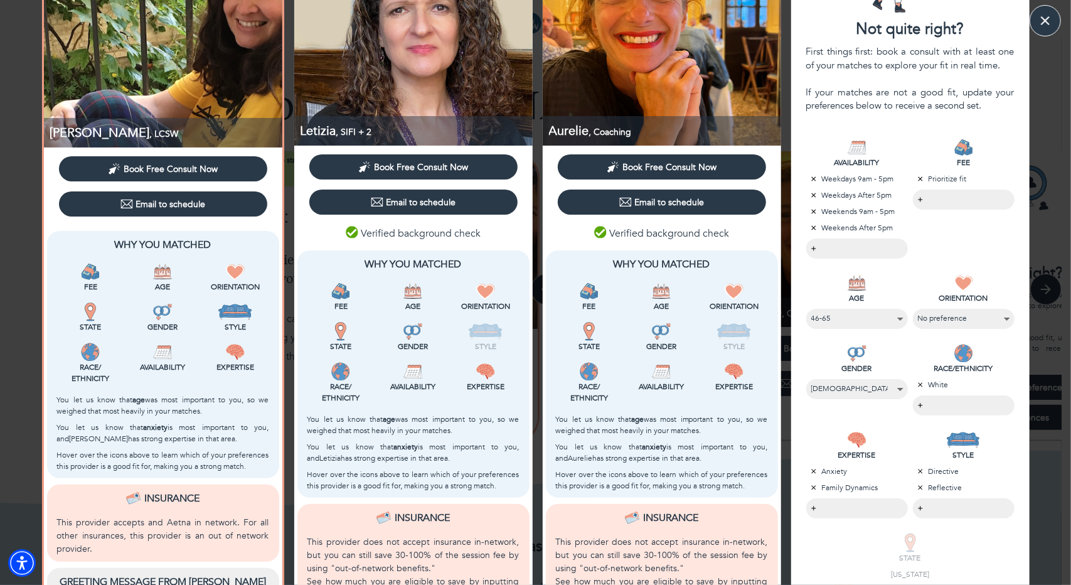
scroll to position [314, 0]
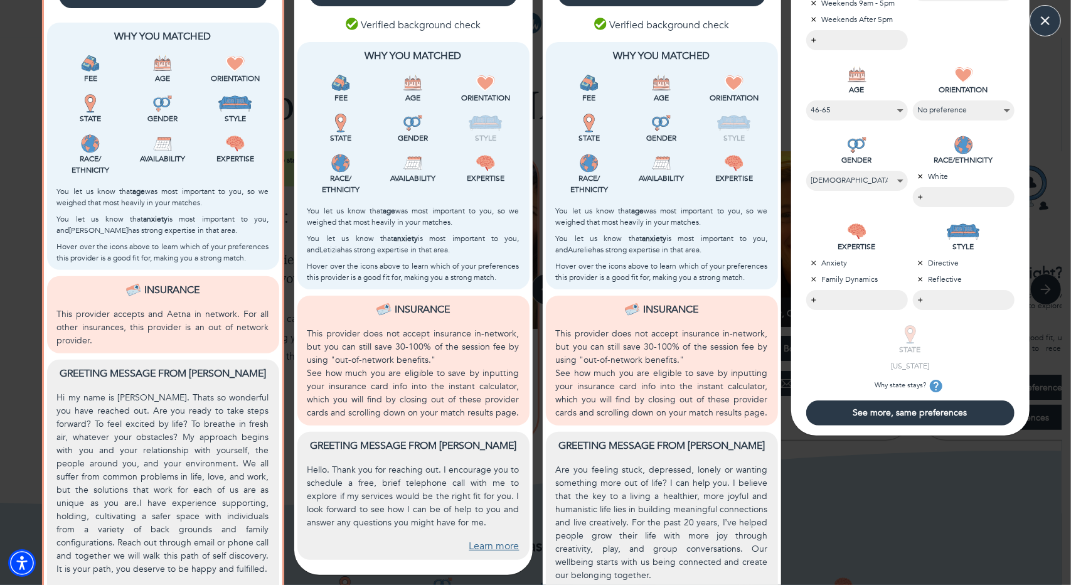
click at [855, 409] on span "See more, same preferences" at bounding box center [910, 413] width 198 height 12
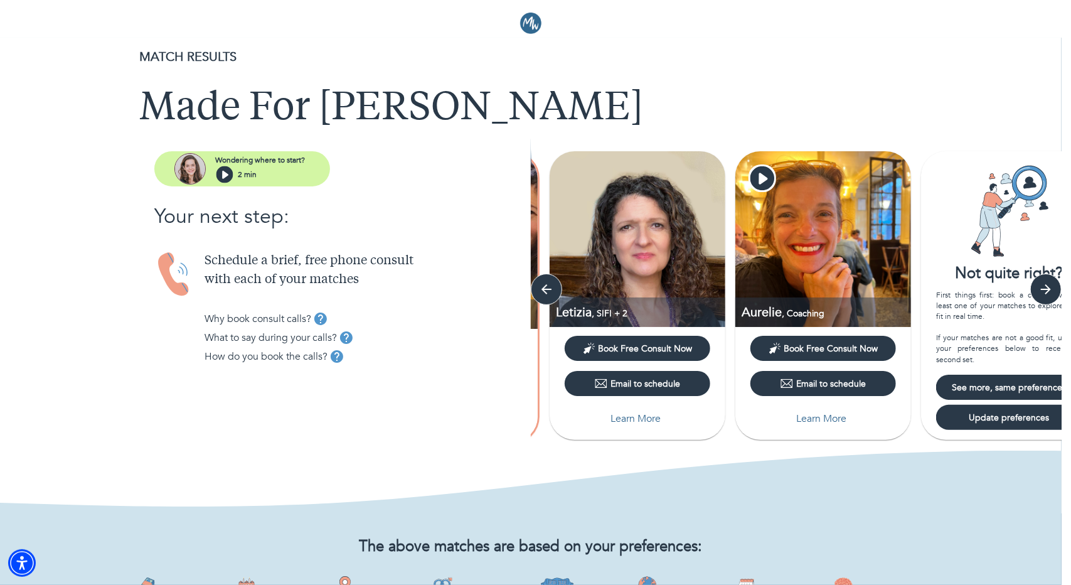
scroll to position [0, 0]
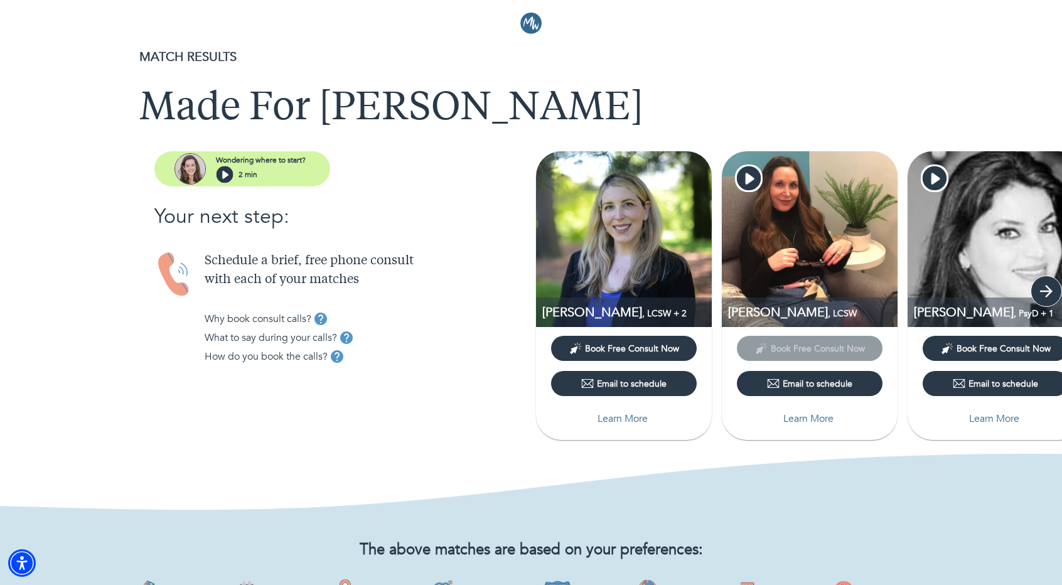
click at [1051, 284] on icon "button" at bounding box center [1046, 291] width 19 height 19
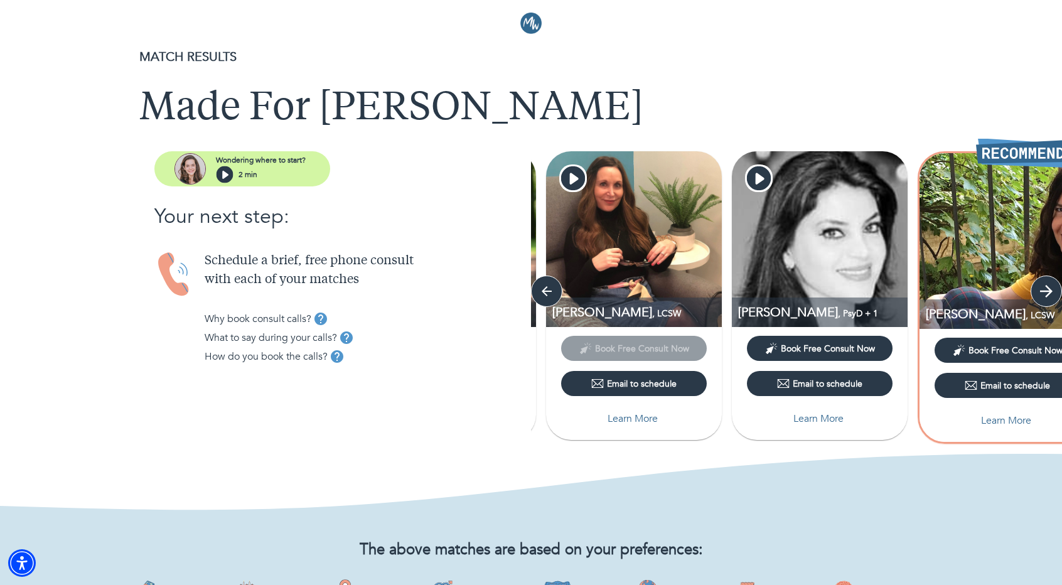
click at [1051, 284] on icon "button" at bounding box center [1046, 291] width 19 height 19
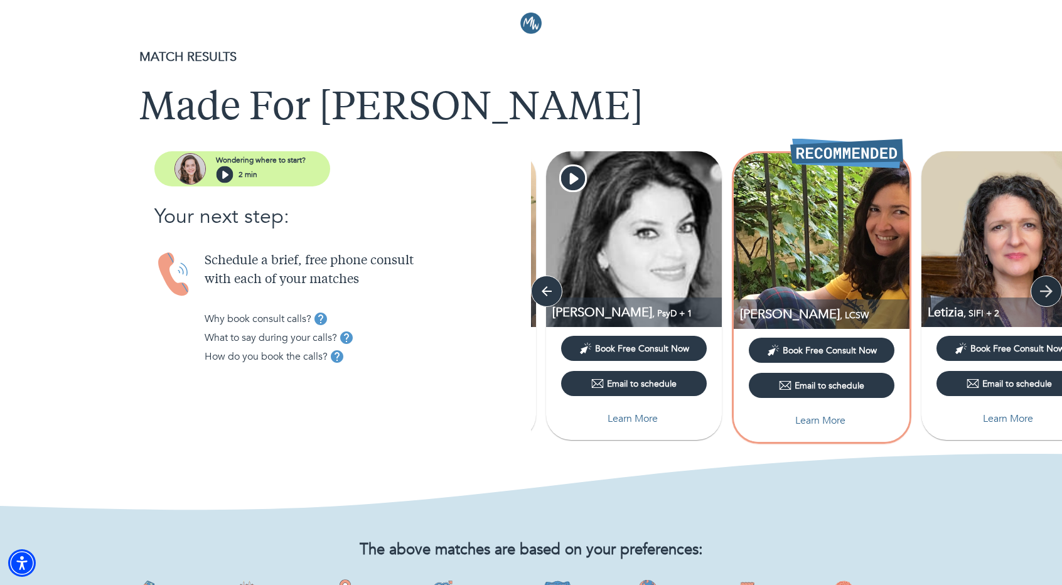
click at [1051, 284] on icon "button" at bounding box center [1046, 291] width 19 height 19
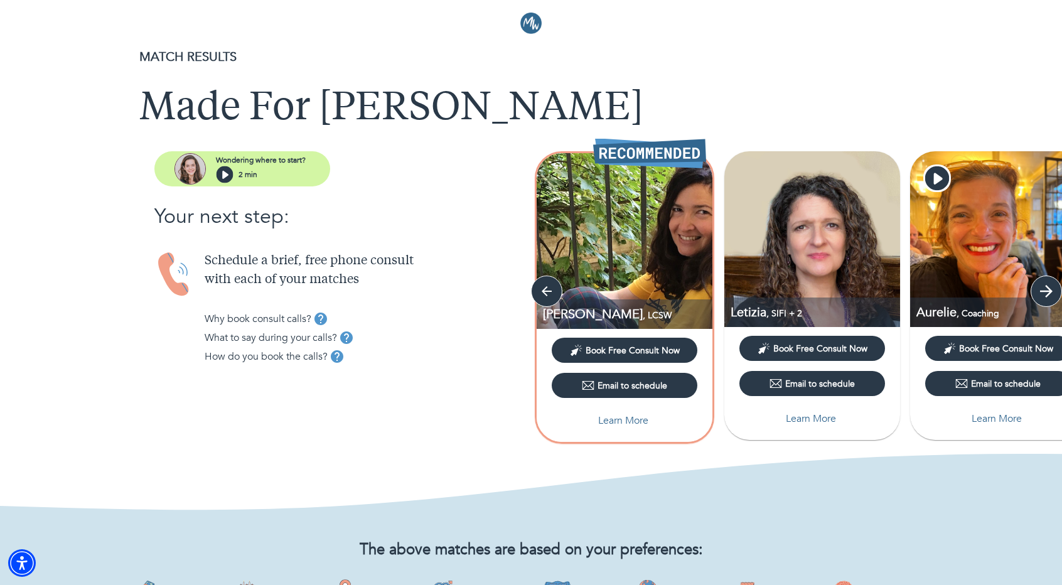
click at [1051, 284] on icon "button" at bounding box center [1046, 291] width 19 height 19
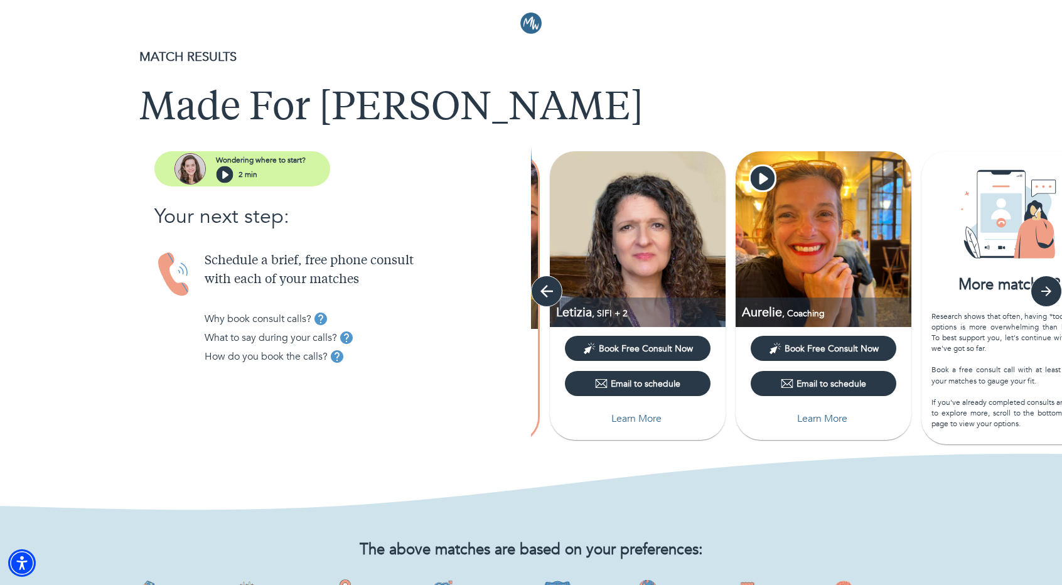
click at [544, 291] on icon "button" at bounding box center [546, 291] width 13 height 13
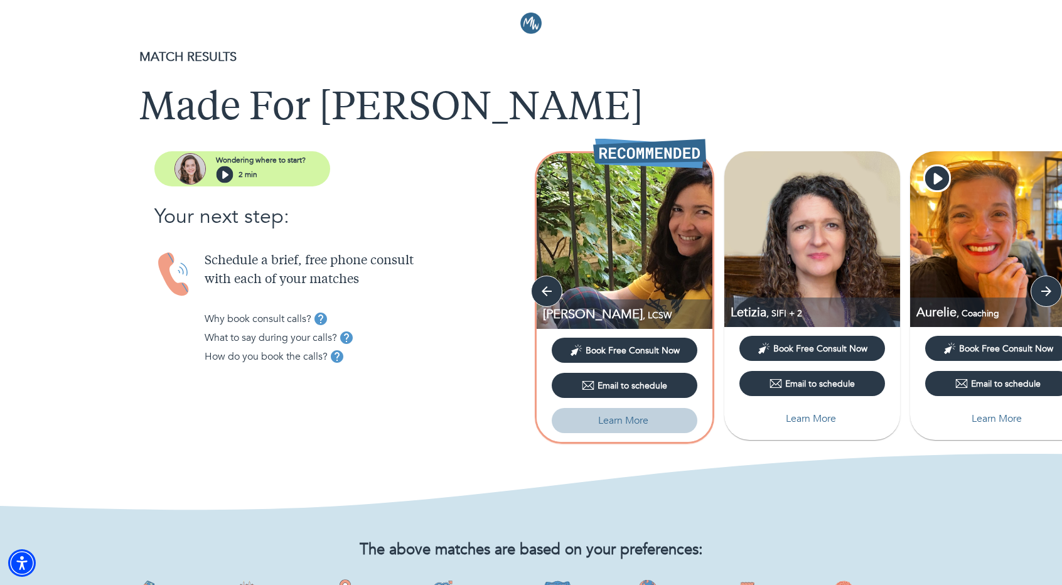
click at [603, 423] on p "Learn More" at bounding box center [623, 420] width 50 height 15
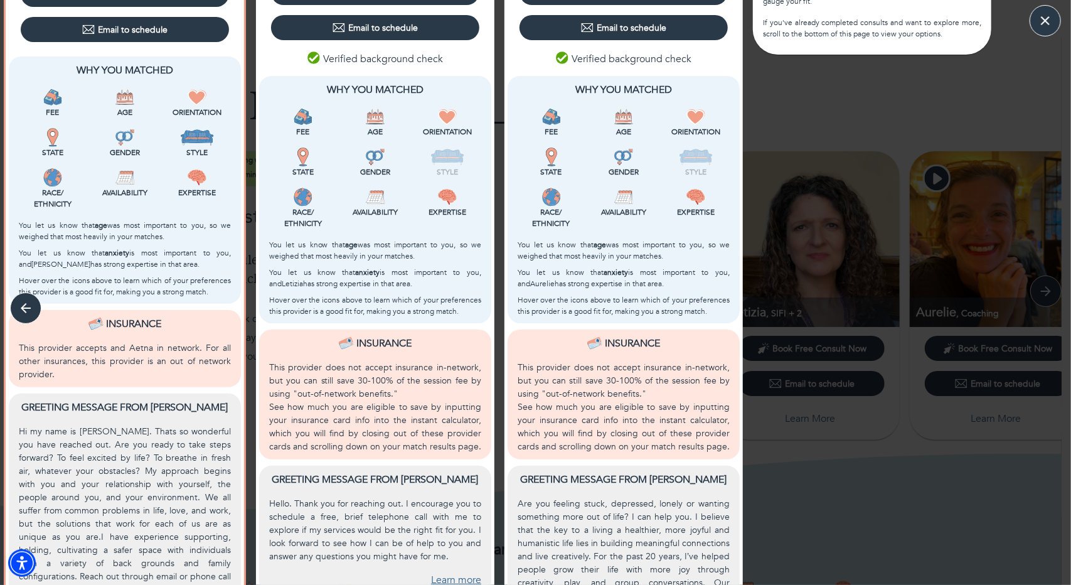
scroll to position [369, 0]
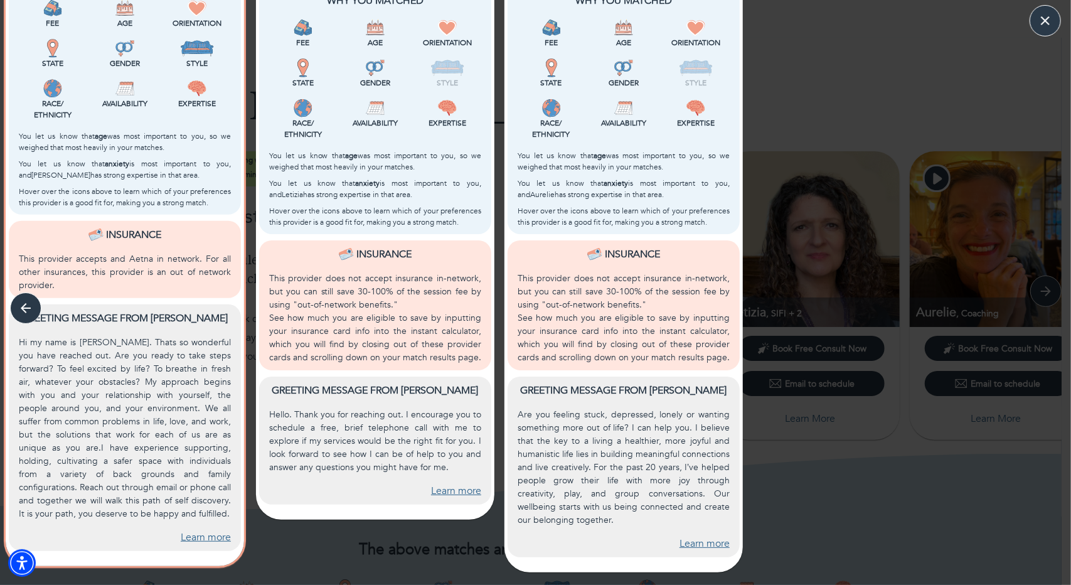
click at [192, 534] on link "Learn more" at bounding box center [206, 537] width 50 height 14
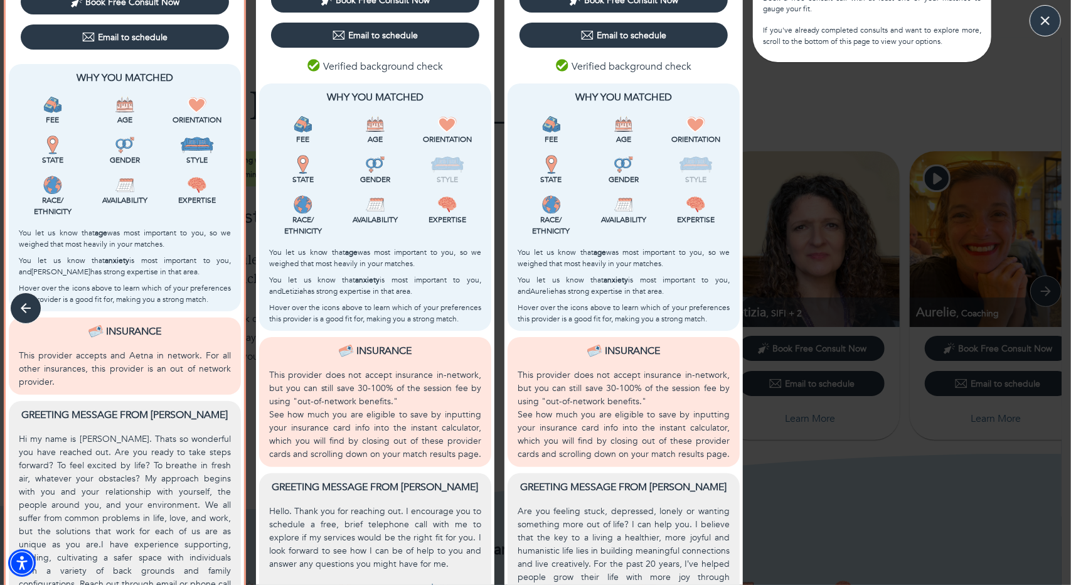
scroll to position [0, 0]
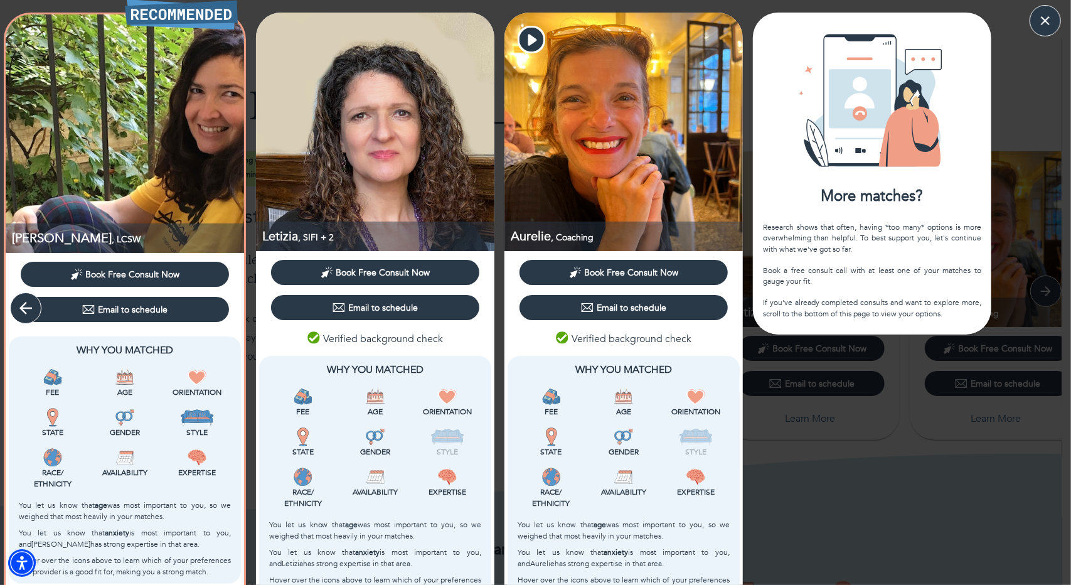
click at [31, 303] on icon "button" at bounding box center [25, 308] width 19 height 19
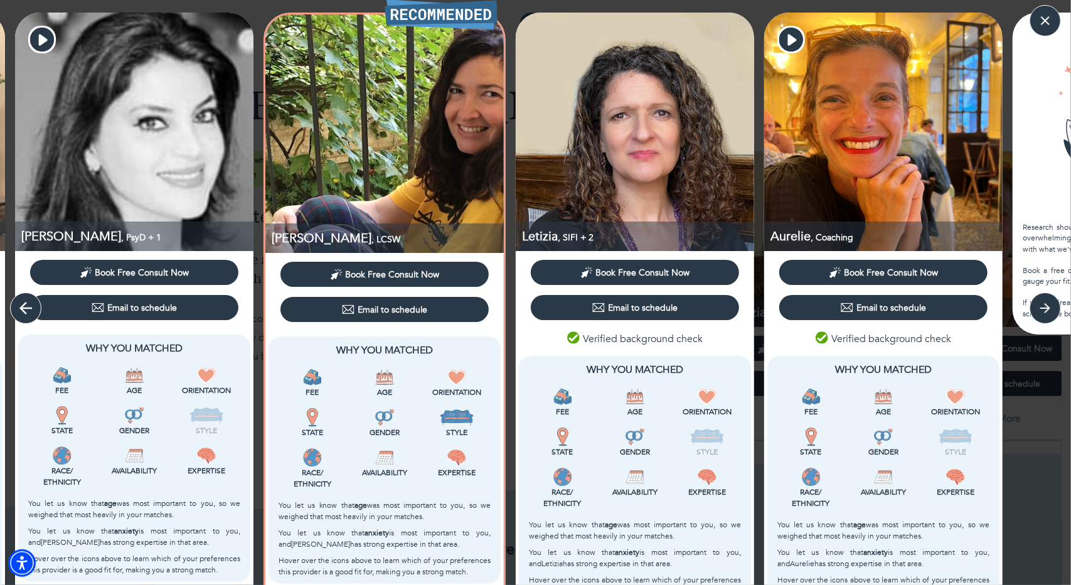
click at [31, 303] on icon "button" at bounding box center [25, 308] width 19 height 19
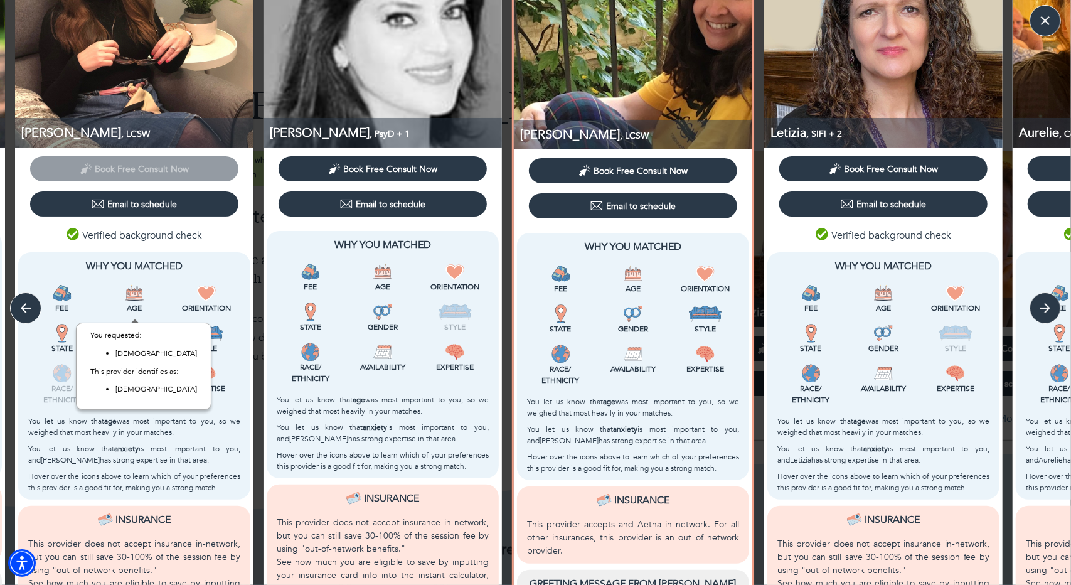
scroll to position [369, 0]
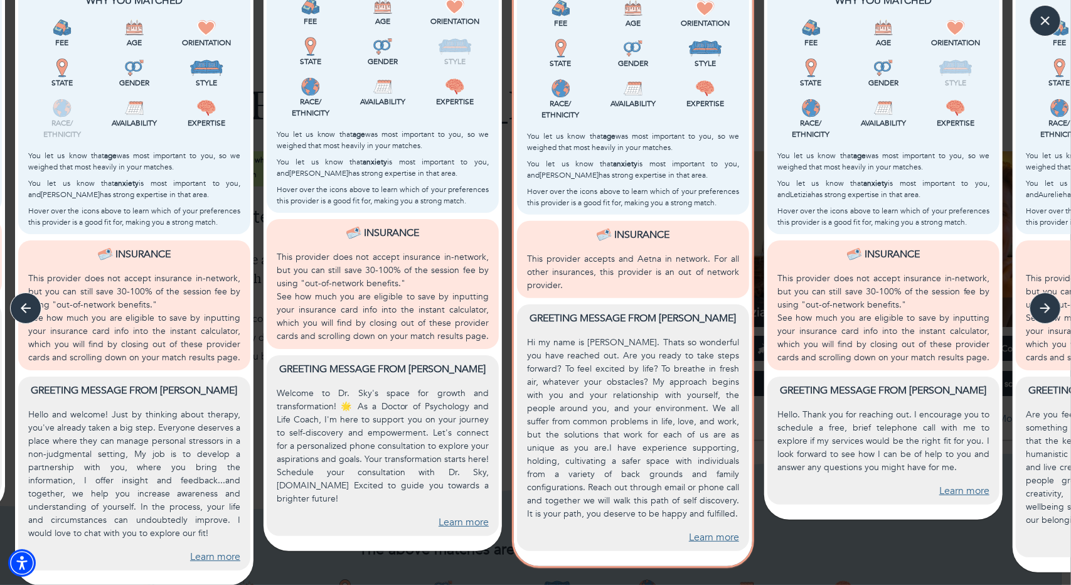
click at [233, 557] on link "Learn more" at bounding box center [215, 557] width 50 height 14
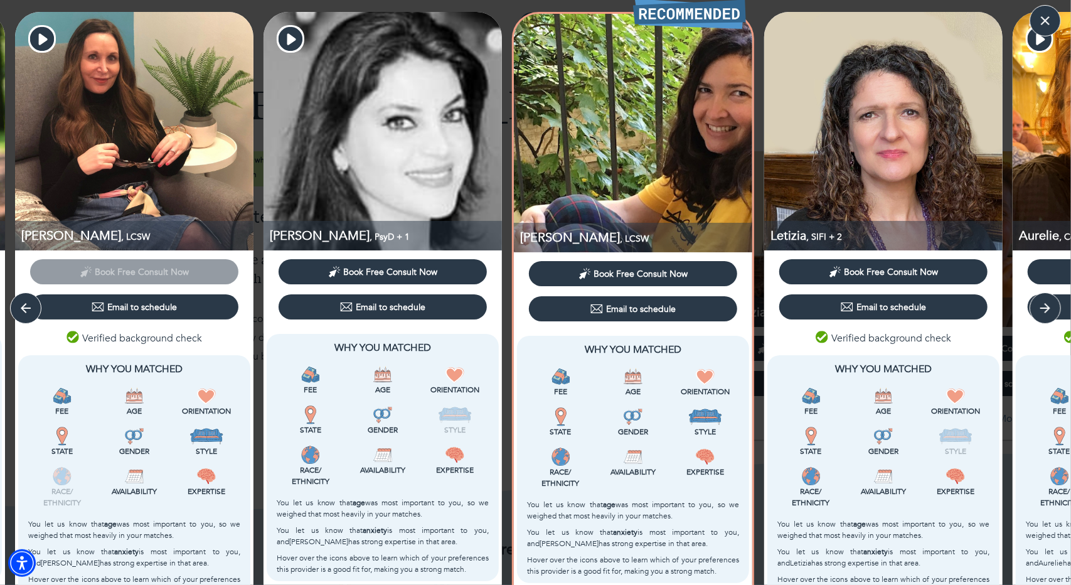
scroll to position [0, 0]
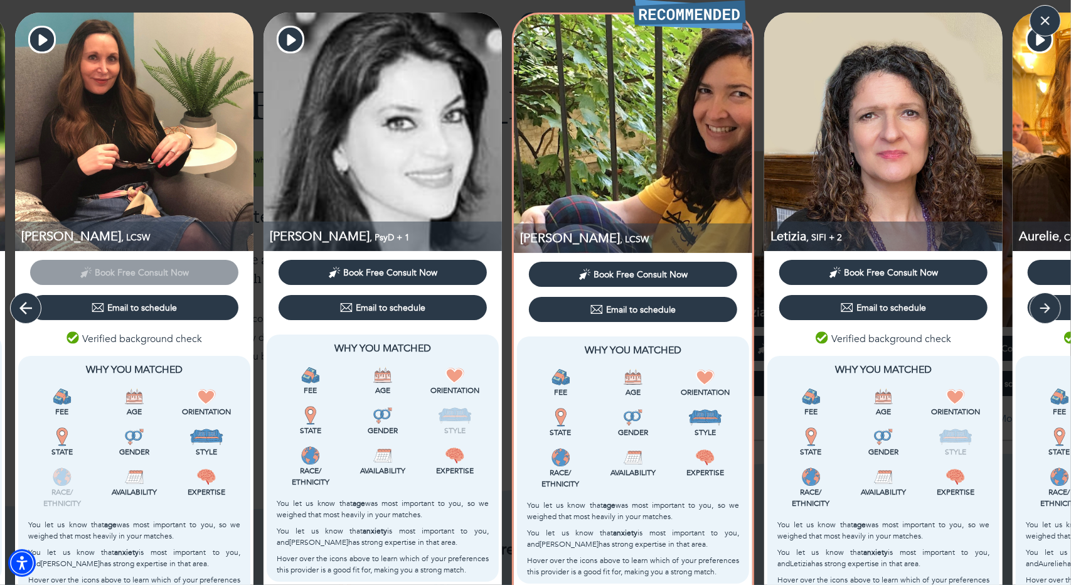
click at [27, 302] on icon "button" at bounding box center [25, 308] width 19 height 19
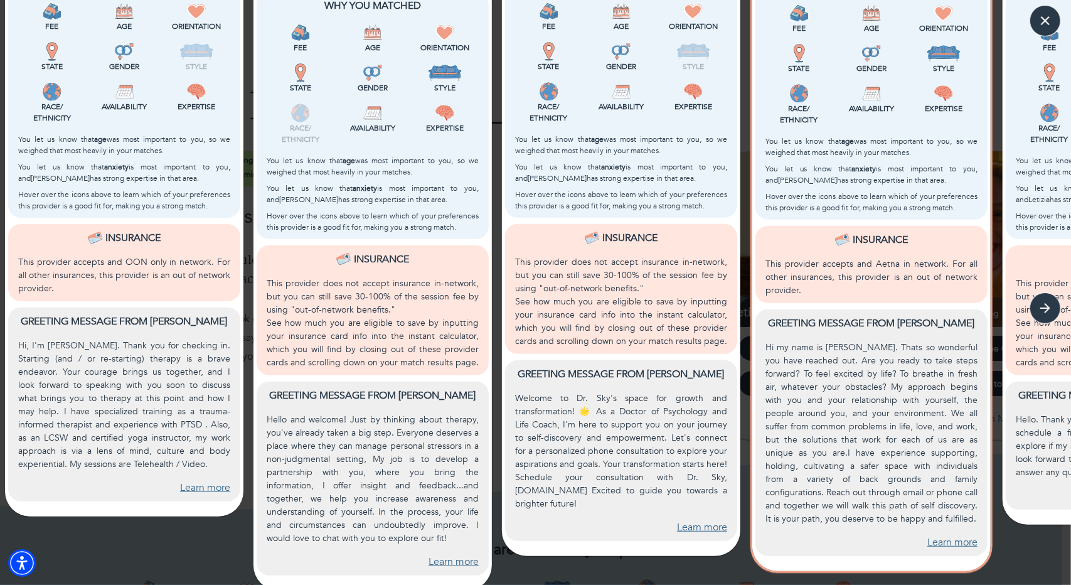
scroll to position [369, 0]
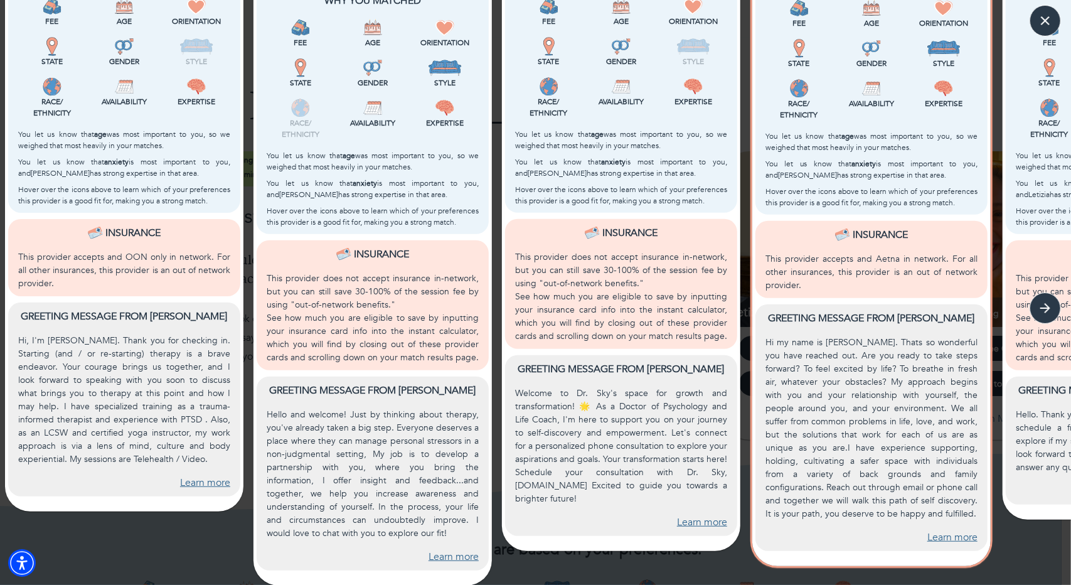
click at [200, 481] on link "Learn more" at bounding box center [205, 483] width 50 height 14
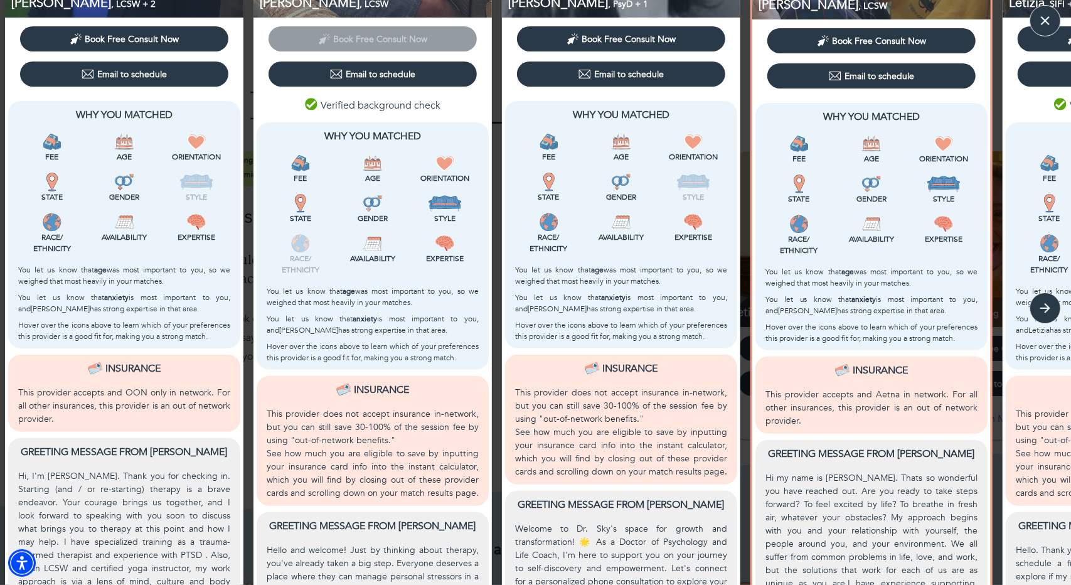
scroll to position [0, 0]
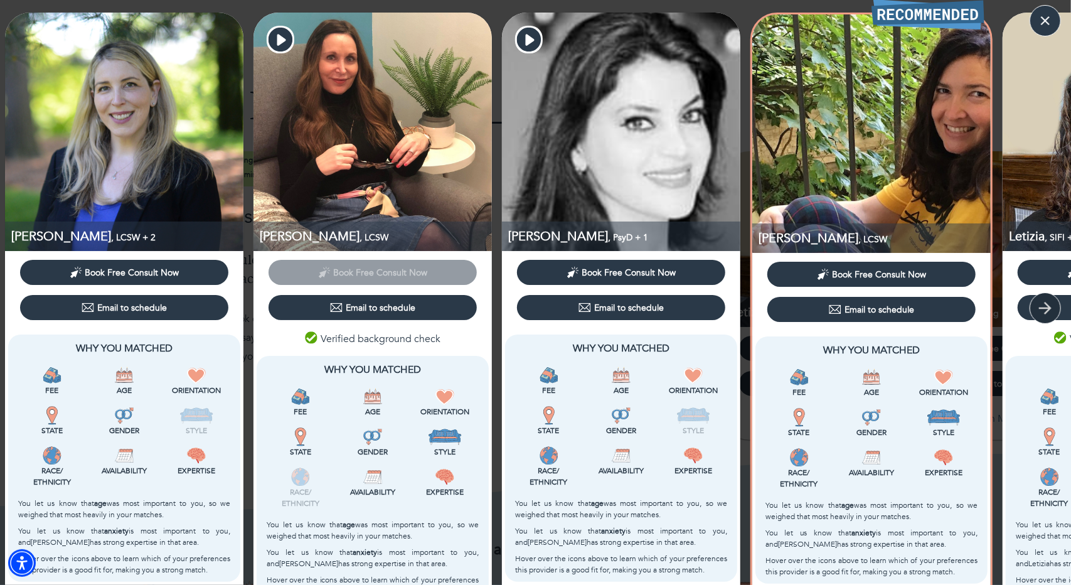
click at [1045, 303] on icon "button" at bounding box center [1045, 308] width 19 height 19
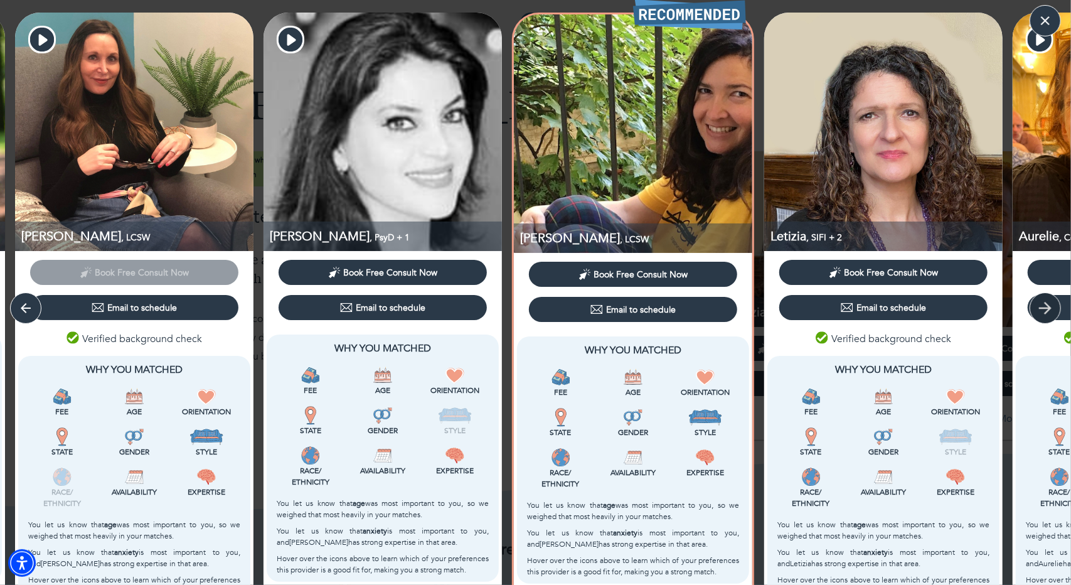
click at [1045, 303] on icon "button" at bounding box center [1045, 308] width 19 height 19
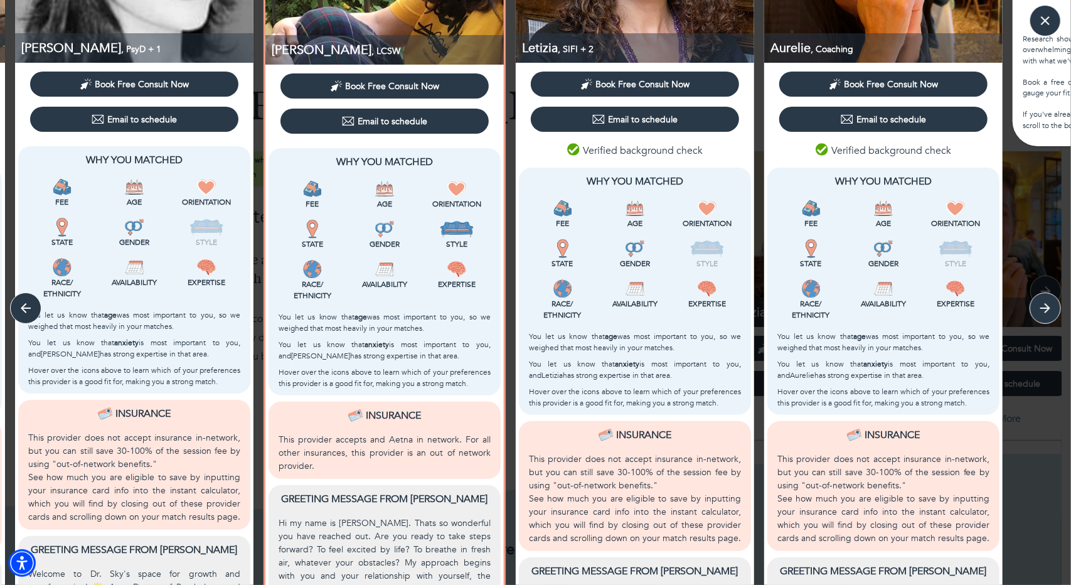
scroll to position [369, 0]
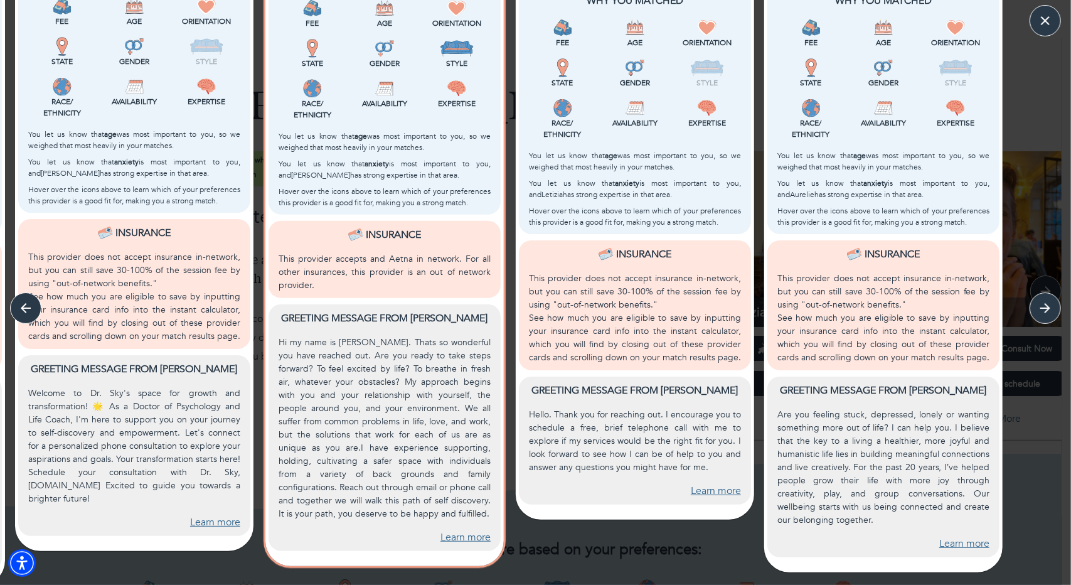
click at [946, 547] on link "Learn more" at bounding box center [965, 544] width 50 height 14
